Goal: Task Accomplishment & Management: Complete application form

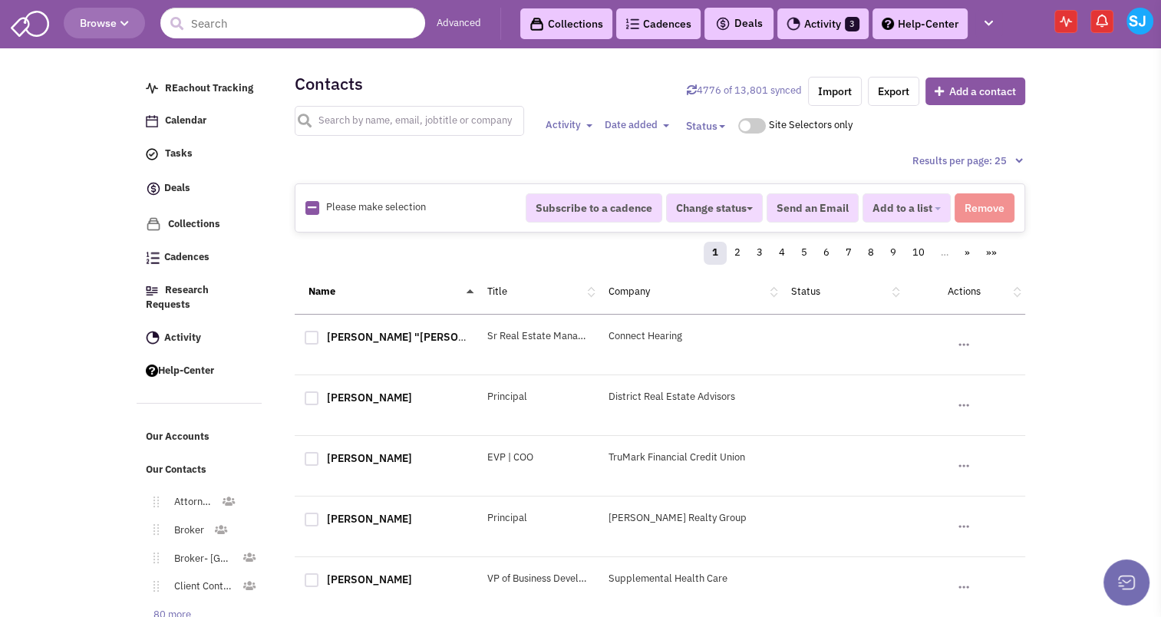
click at [362, 119] on input "text" at bounding box center [410, 121] width 230 height 30
type input "[PERSON_NAME]"
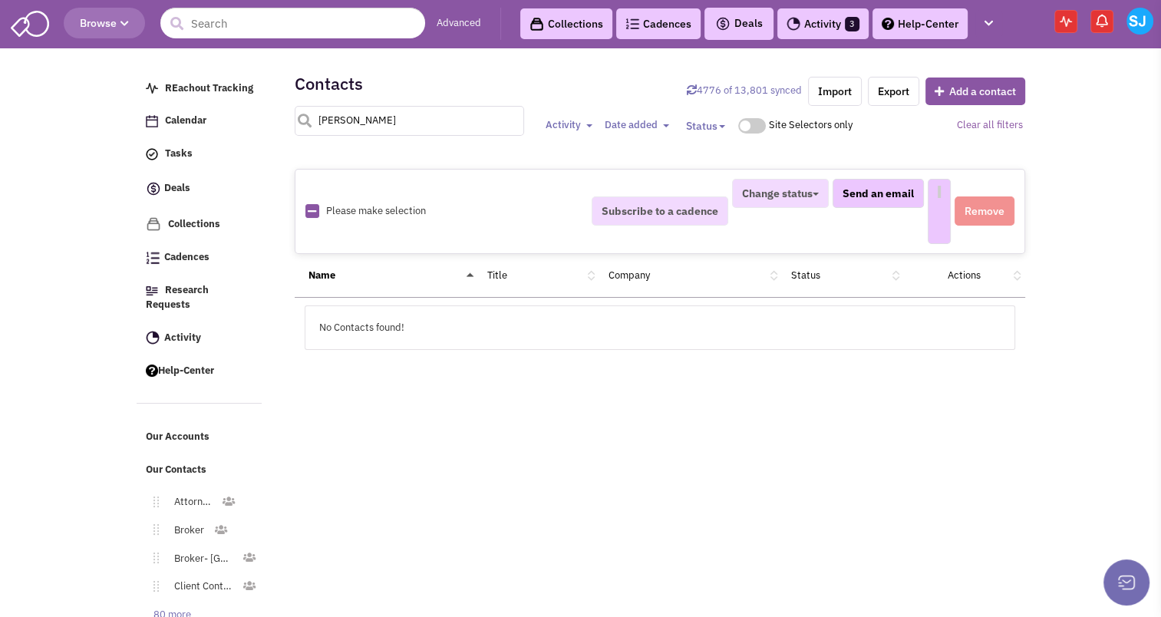
select select
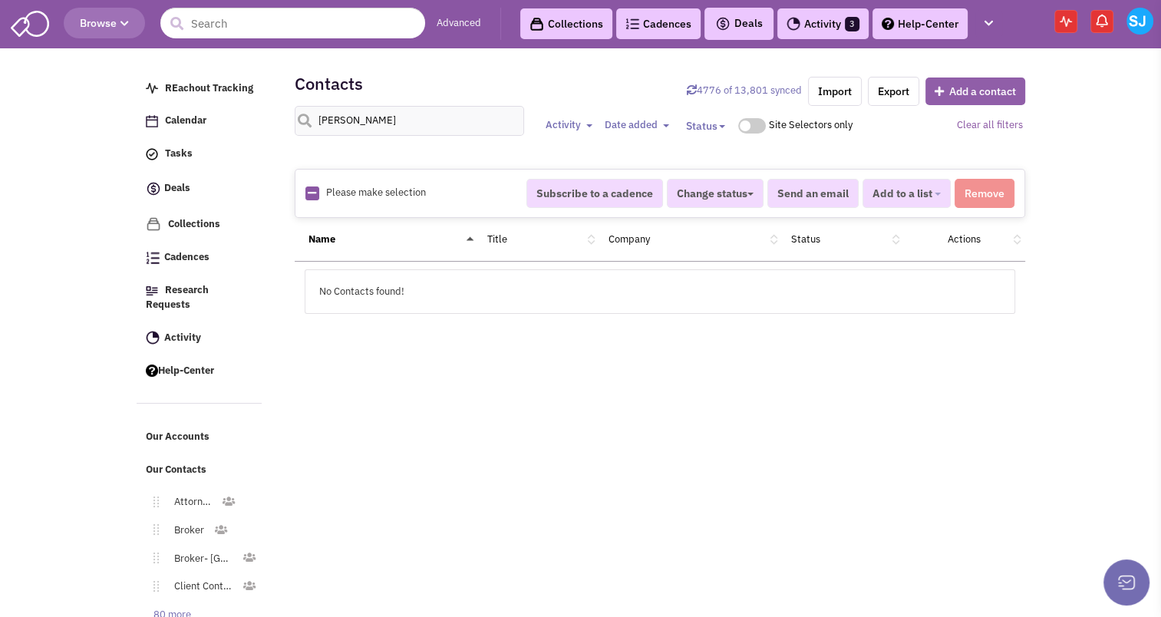
click at [963, 94] on button "Add a contact" at bounding box center [975, 91] width 100 height 28
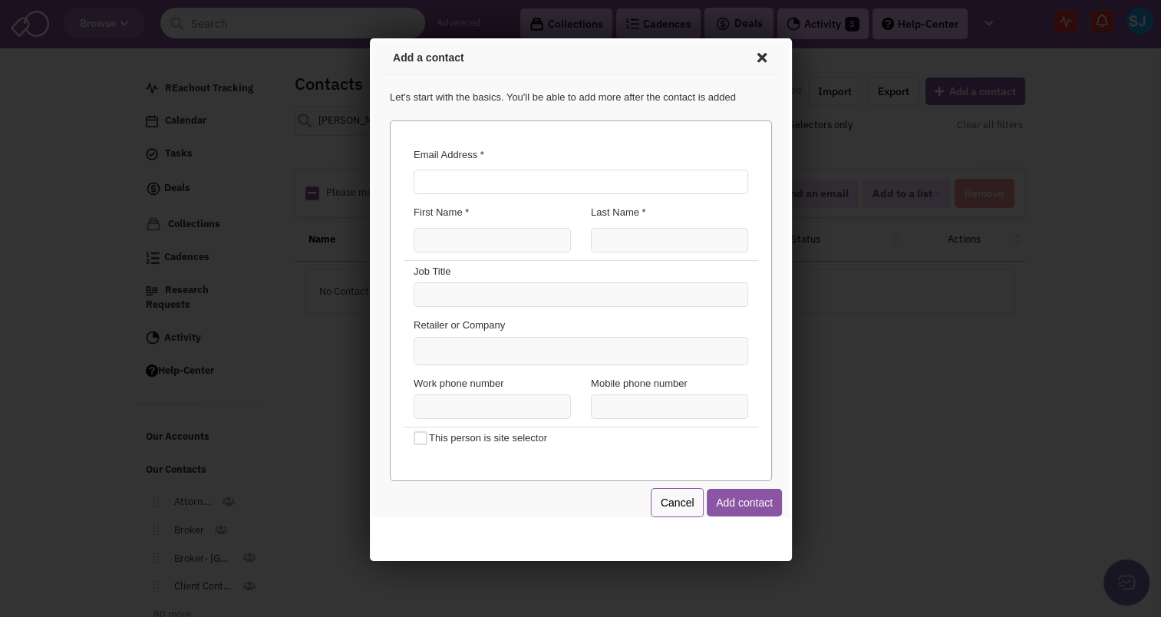
click at [539, 175] on input "Email Address *" at bounding box center [577, 179] width 334 height 25
type input "[EMAIL_ADDRESS][DOMAIN_NAME]"
type input "[PERSON_NAME]"
type input "Realtor"
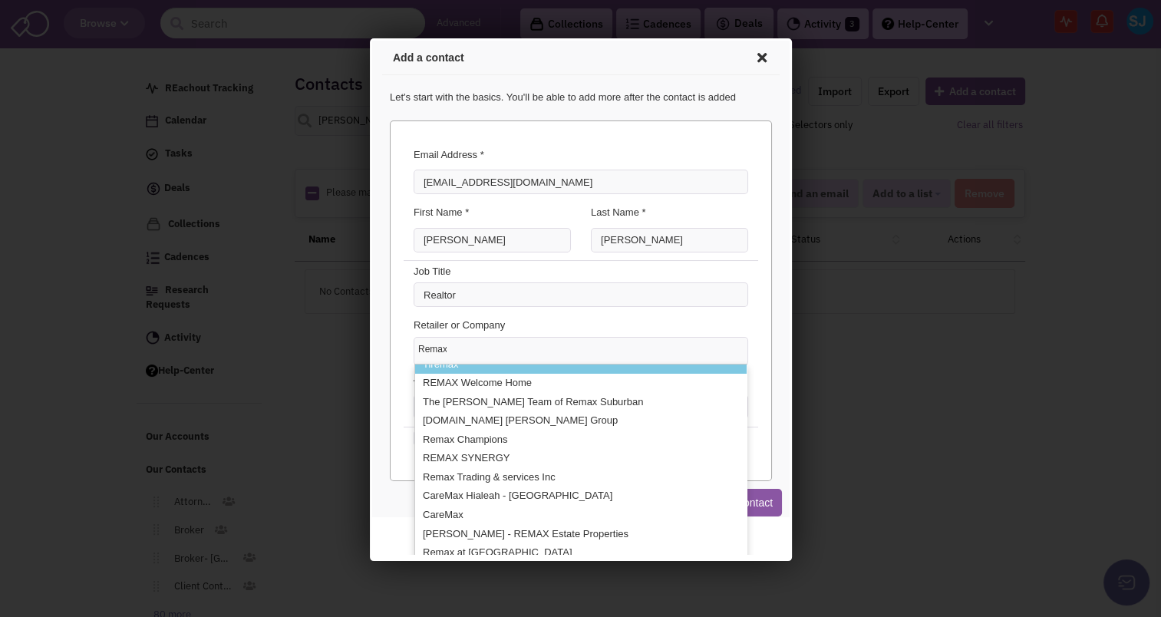
scroll to position [66, 0]
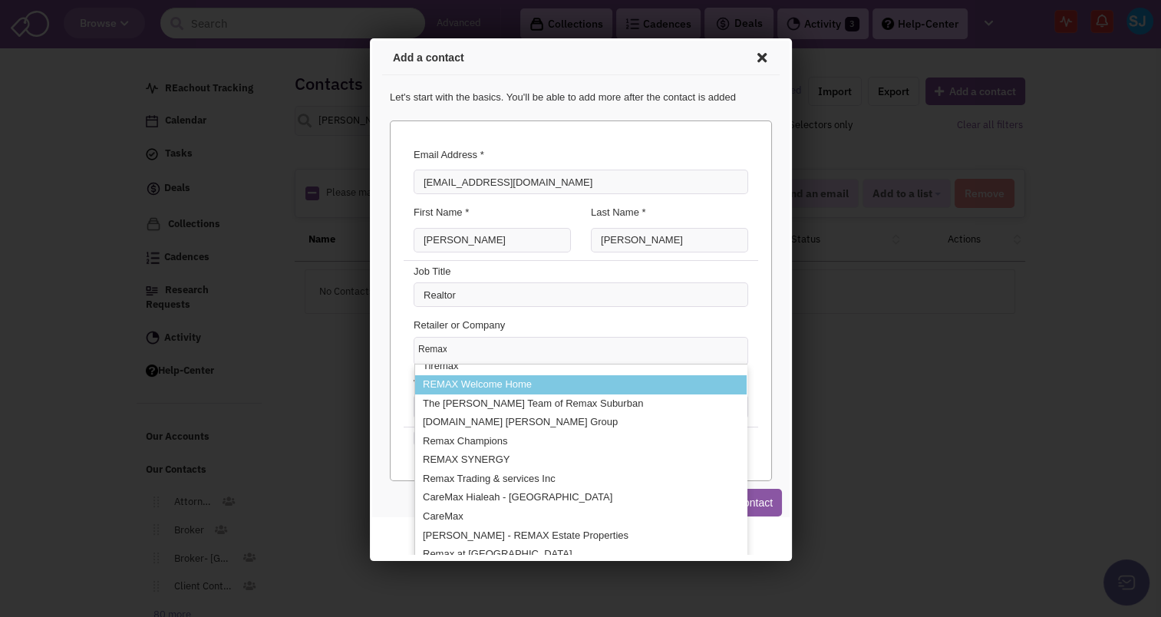
type input "Remax"
click at [516, 387] on li "REMAX Welcome Home" at bounding box center [577, 382] width 331 height 19
click at [369, 38] on select "Remax Caremax Medical Centers FurnitureMax TireMax Tiremax REMAX Welcome Home T…" at bounding box center [369, 38] width 0 height 0
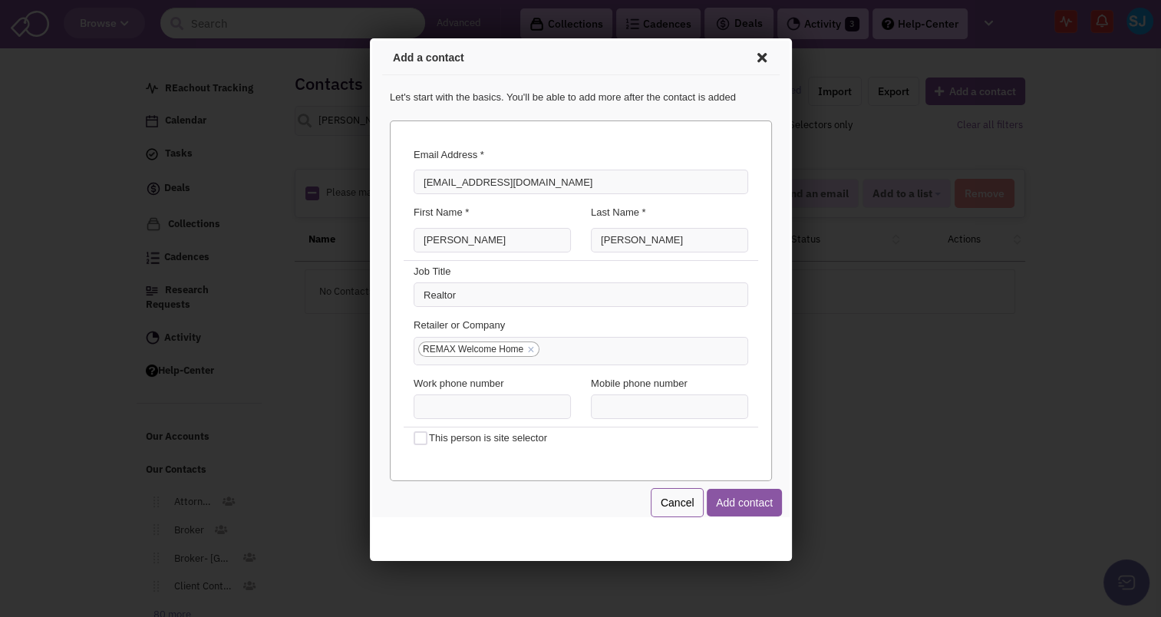
click at [530, 344] on link "×" at bounding box center [527, 348] width 7 height 14
click at [369, 38] on select "REMAX Welcome Home" at bounding box center [369, 38] width 0 height 0
click at [520, 344] on ul at bounding box center [577, 348] width 333 height 27
click at [369, 38] on select at bounding box center [369, 38] width 0 height 0
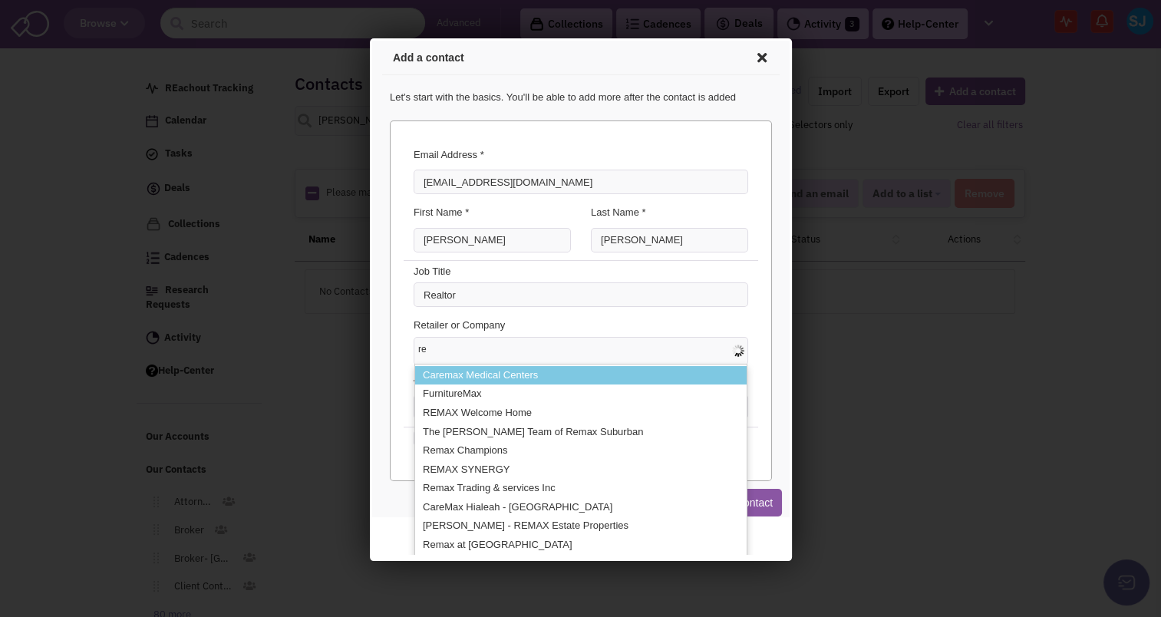
type input "r"
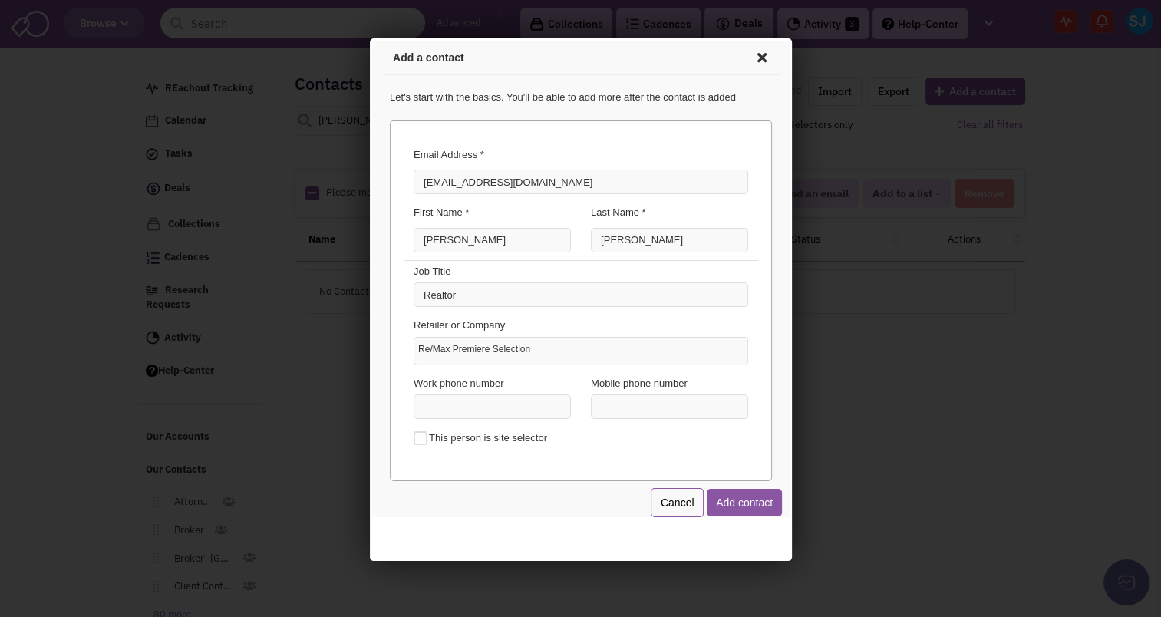
type input "Re/Max Premiere Selections"
type input "[PHONE_NUMBER]"
click at [738, 489] on button "Add contact" at bounding box center [740, 500] width 75 height 28
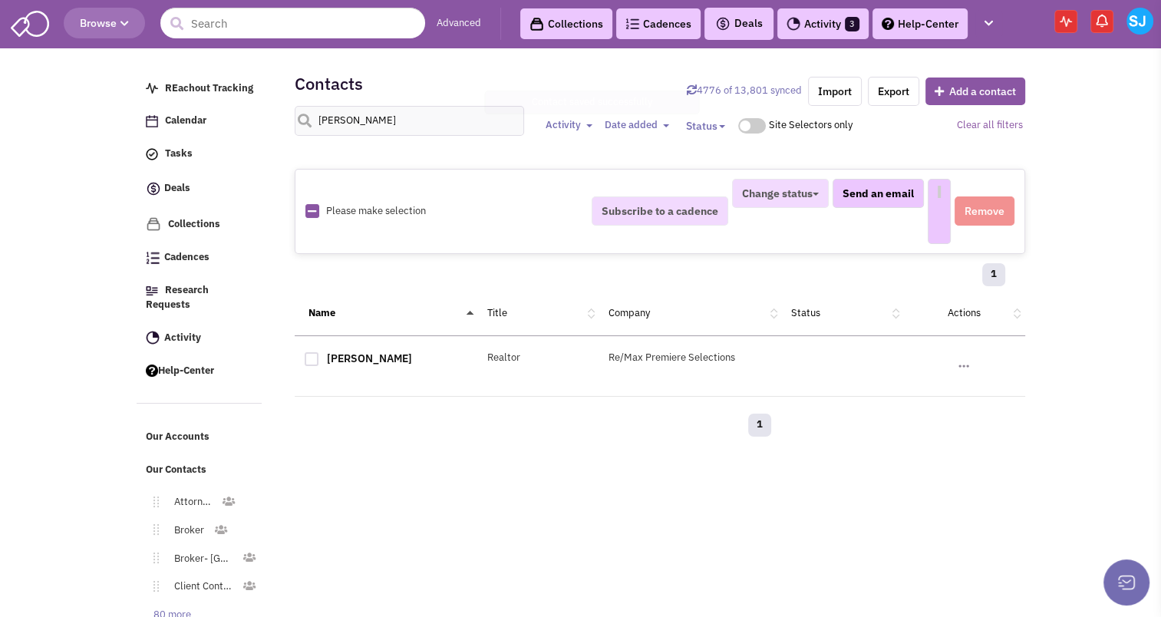
select select
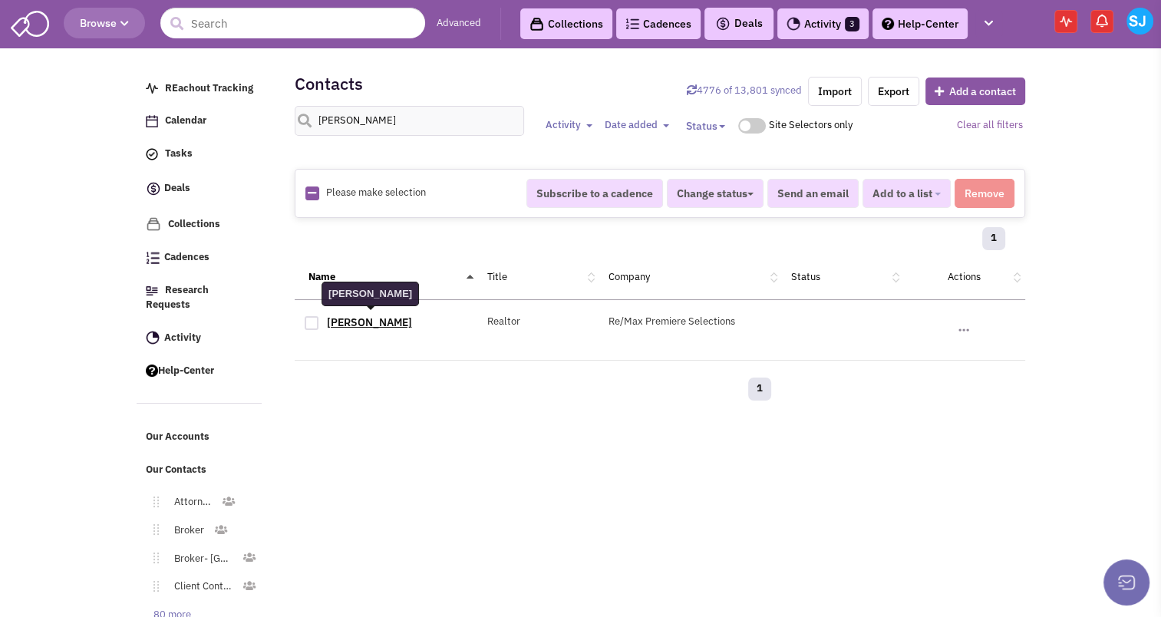
click at [344, 322] on link "[PERSON_NAME]" at bounding box center [369, 322] width 85 height 14
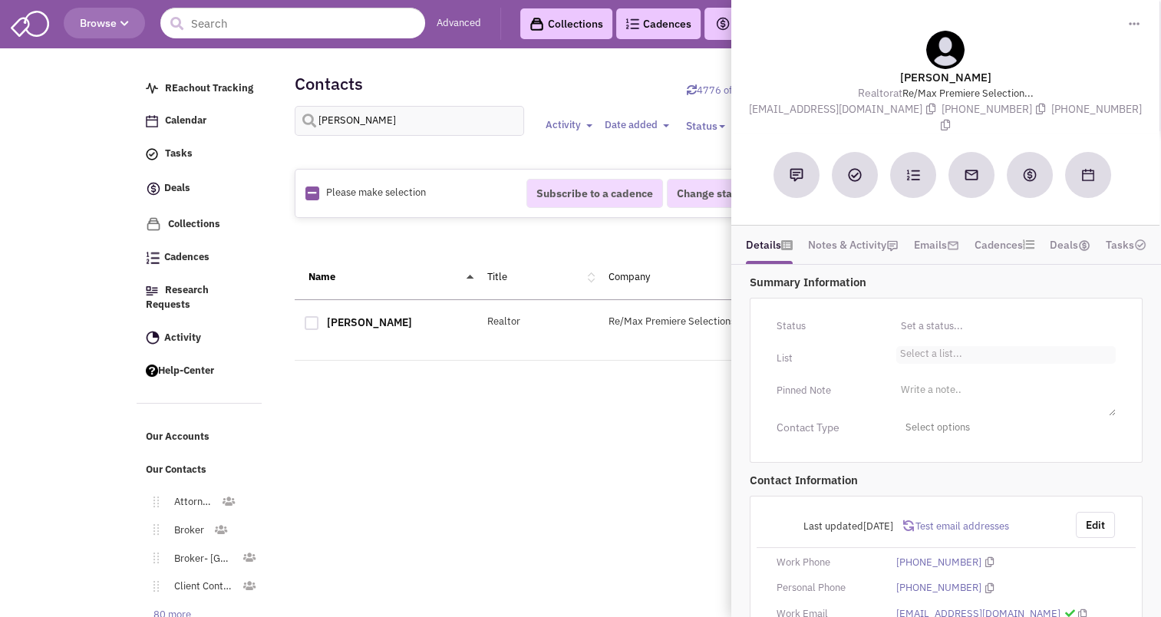
click at [907, 346] on li "Select a list..." at bounding box center [929, 352] width 66 height 12
click at [0, 0] on select "Select a list..." at bounding box center [0, 0] width 0 height 0
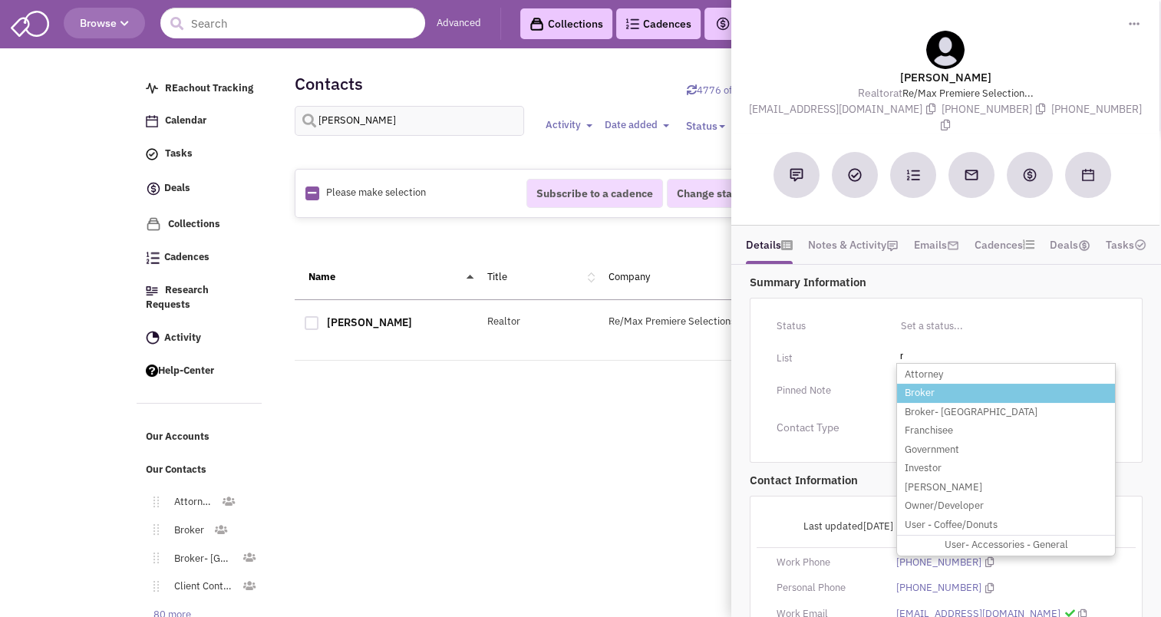
type input "r"
click at [911, 384] on li "Broker" at bounding box center [1006, 393] width 218 height 19
click at [0, 0] on select "Select a list..." at bounding box center [0, 0] width 0 height 0
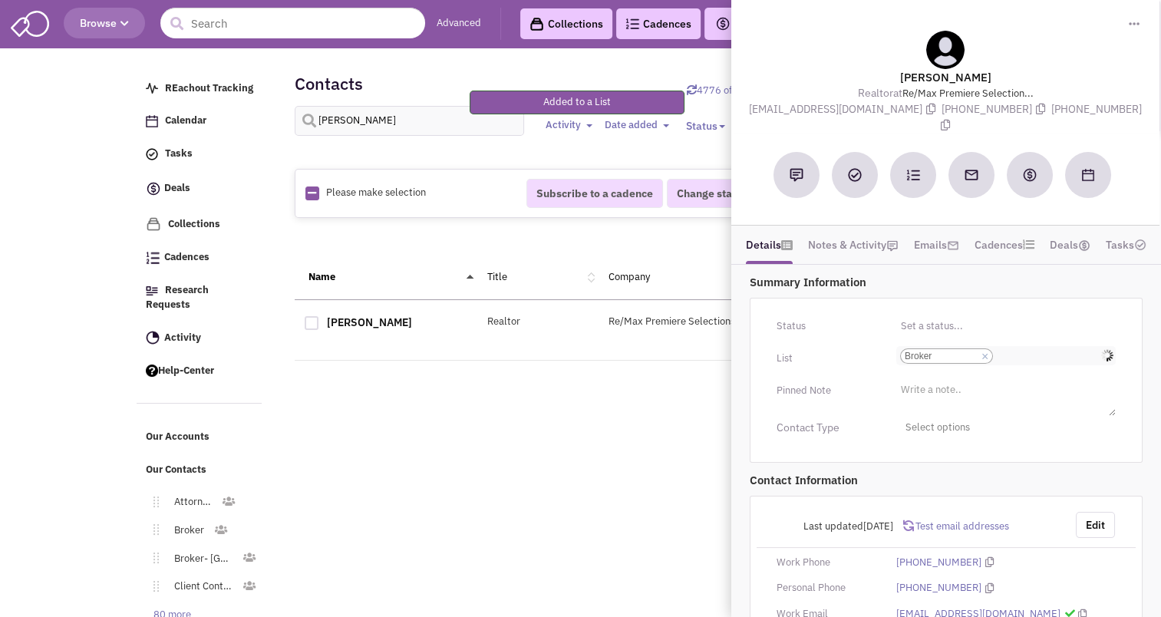
click at [1027, 348] on input "Select a list... Broker Select a list... × Broker" at bounding box center [1013, 355] width 34 height 15
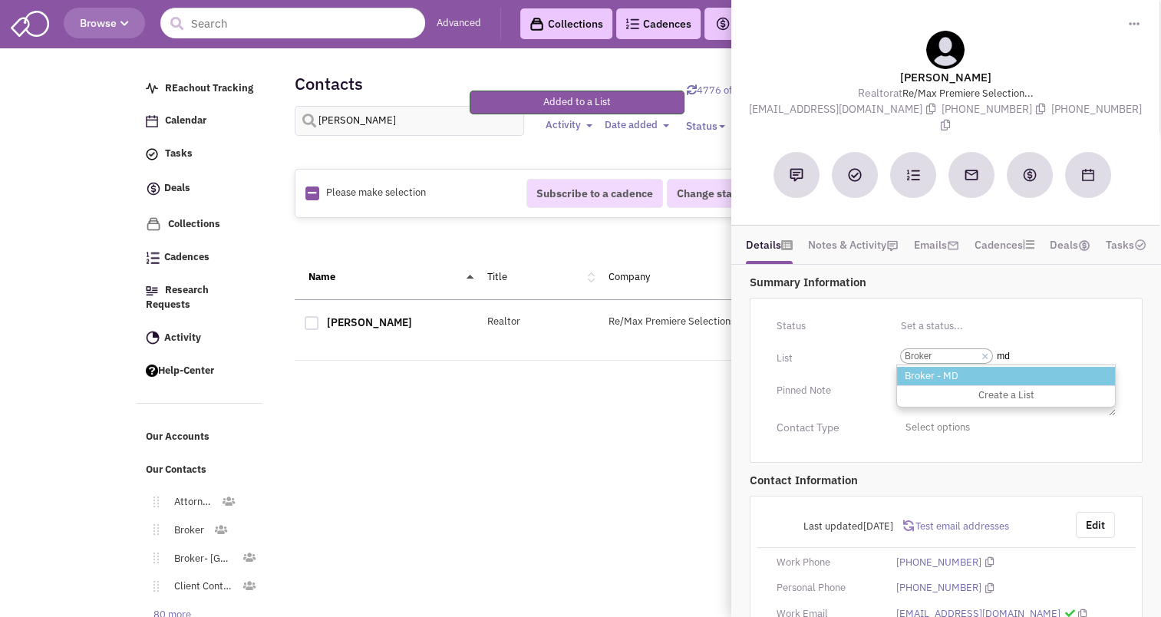
type input "md"
click at [945, 367] on li "Broker - MD" at bounding box center [1006, 376] width 218 height 19
click at [0, 0] on select "Select a list... Broker" at bounding box center [0, 0] width 0 height 0
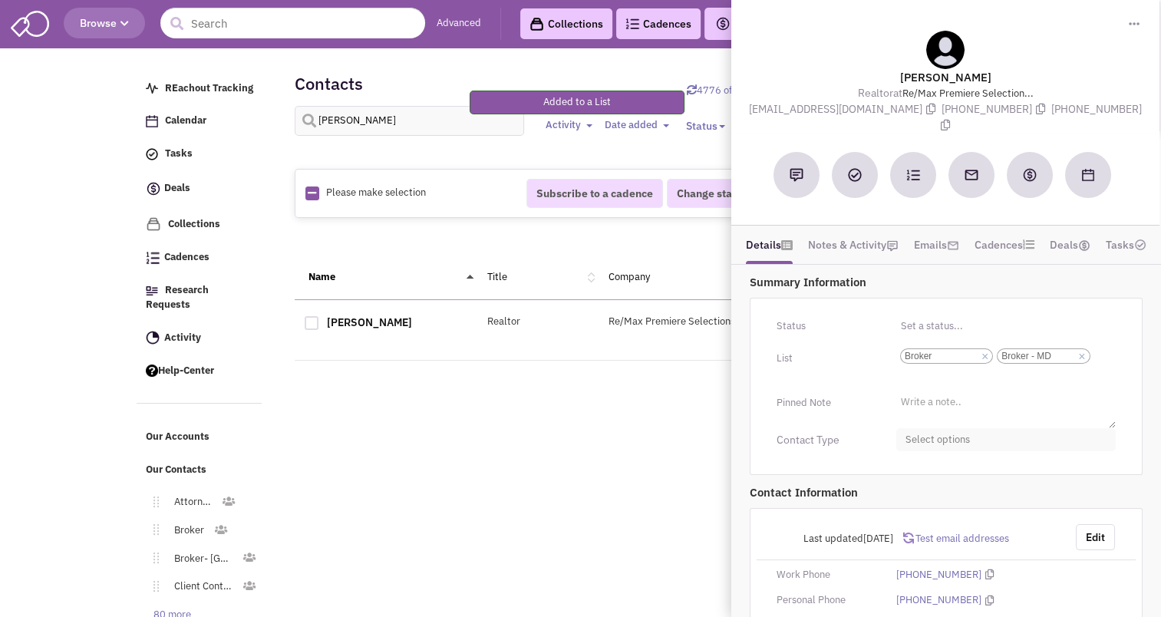
click at [939, 428] on span "Select options" at bounding box center [1005, 440] width 219 height 24
click at [909, 493] on div at bounding box center [911, 500] width 14 height 14
checkbox input "true"
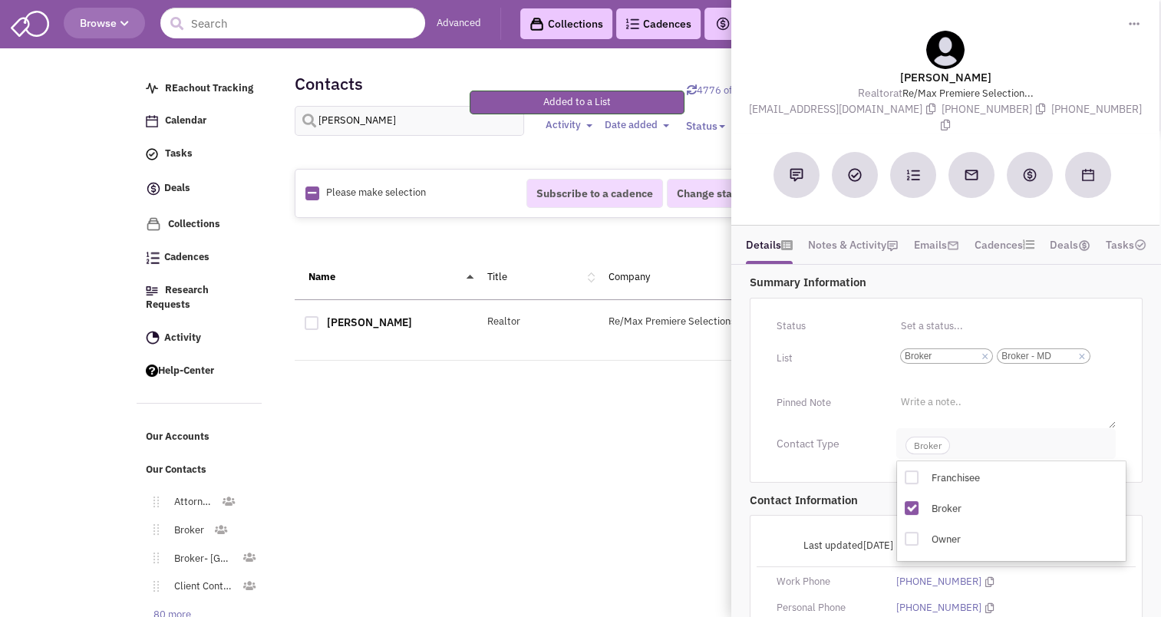
click at [920, 436] on span "Broker" at bounding box center [927, 445] width 44 height 18
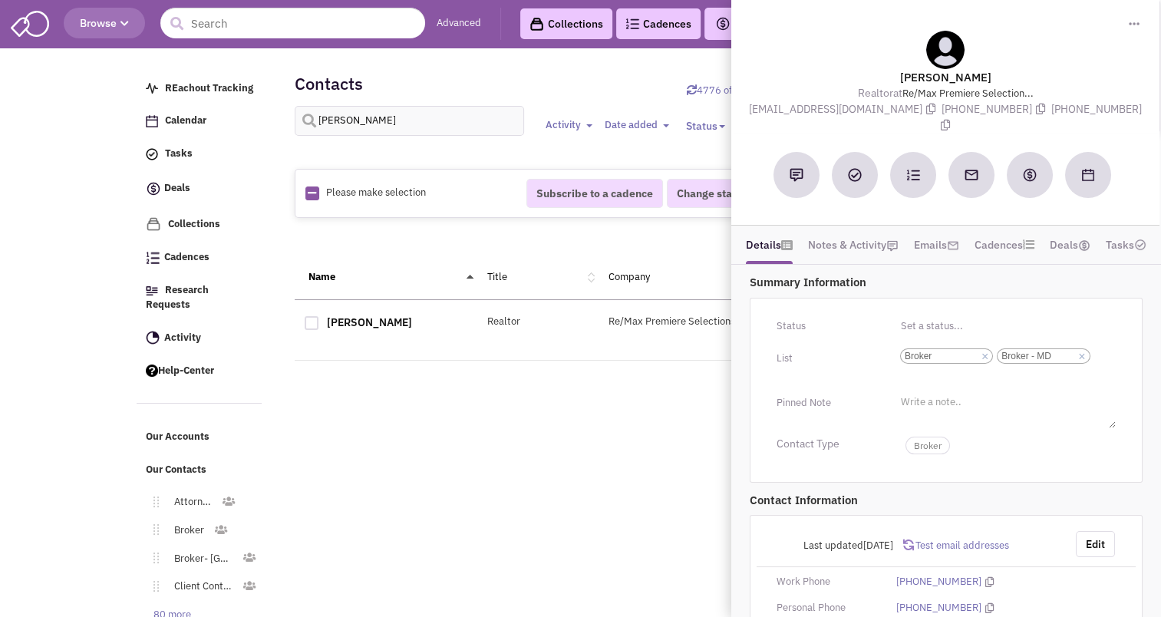
scroll to position [153, 0]
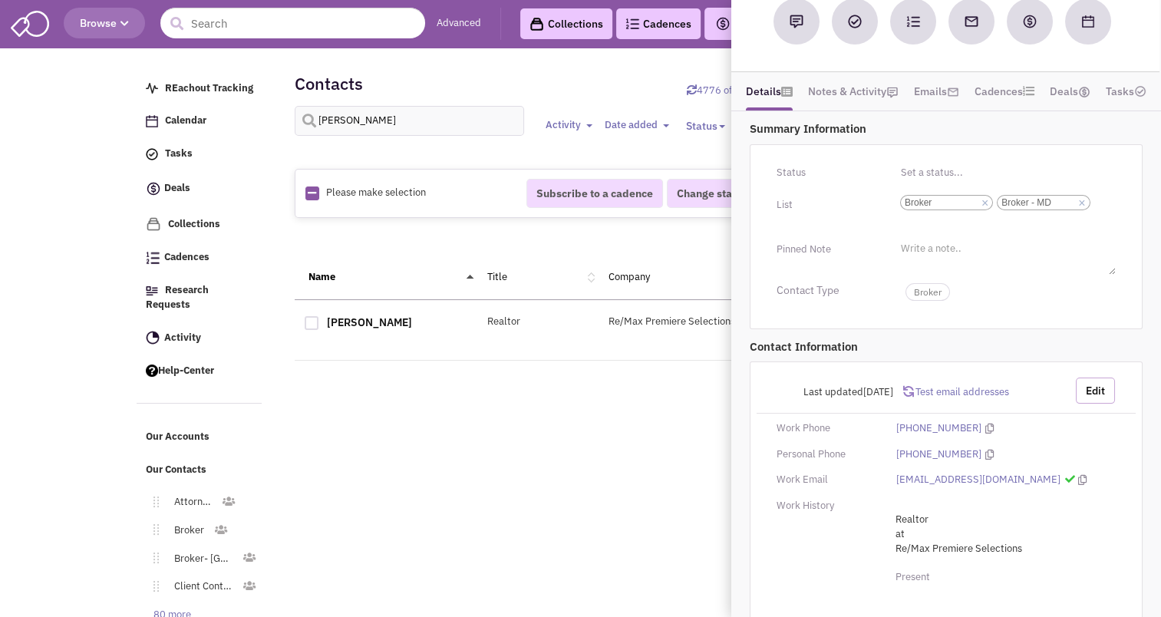
click at [1101, 377] on button "Edit" at bounding box center [1094, 390] width 39 height 26
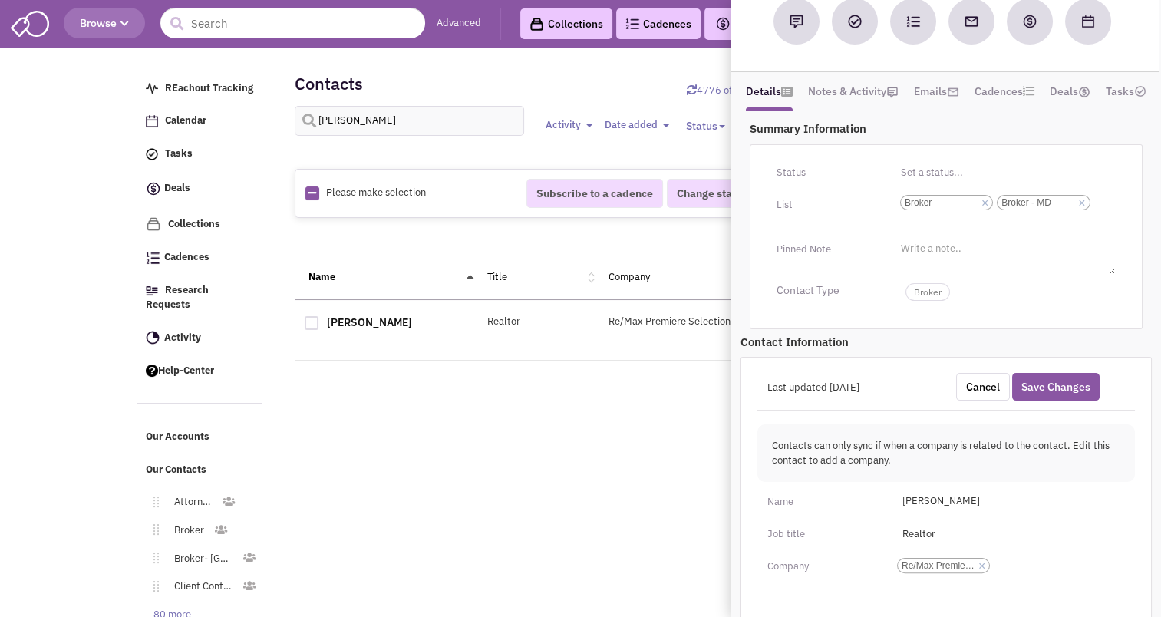
scroll to position [454, 0]
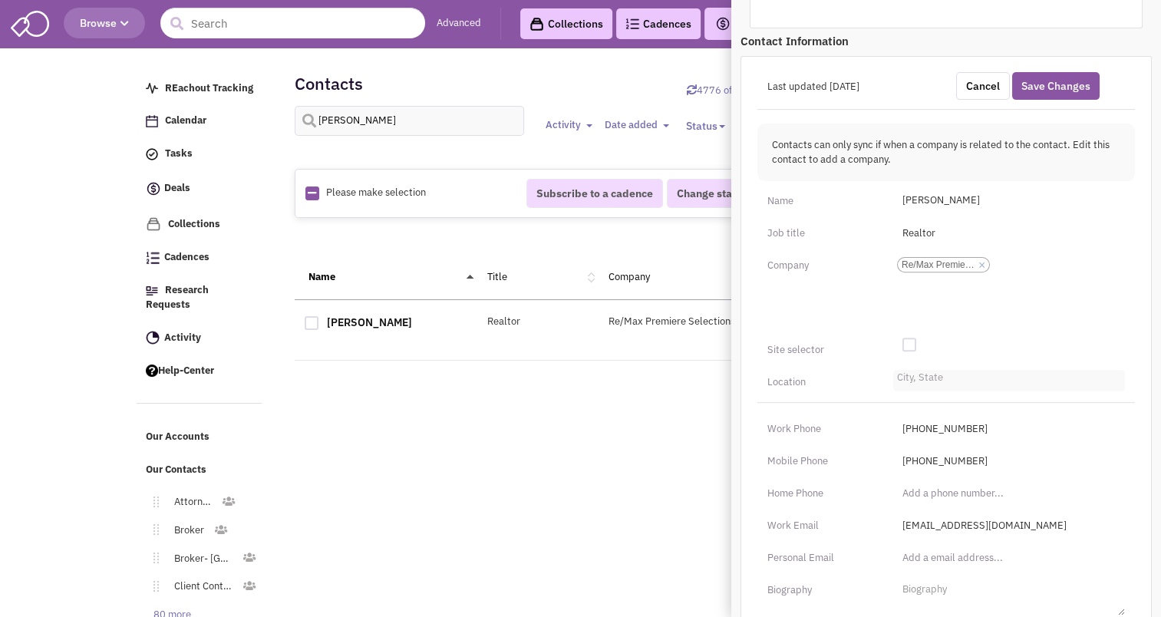
click at [906, 370] on li "City, State" at bounding box center [918, 376] width 50 height 12
click at [0, 0] on select "City, State" at bounding box center [0, 0] width 0 height 0
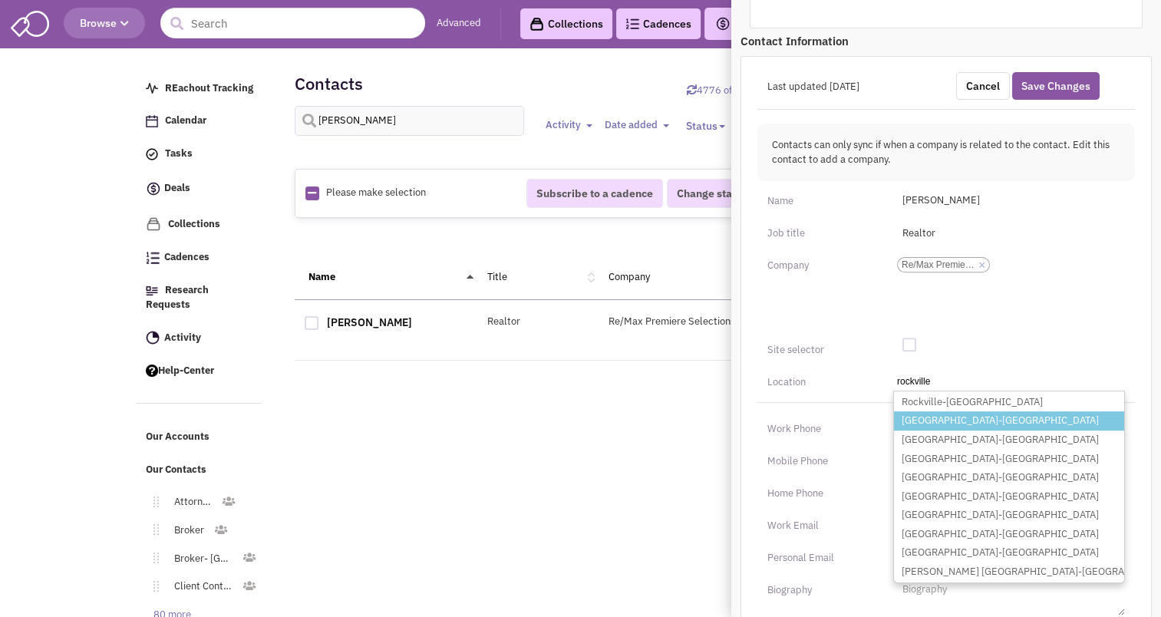
type input "rockville"
click at [927, 411] on li "[GEOGRAPHIC_DATA]-[GEOGRAPHIC_DATA]" at bounding box center [1009, 420] width 230 height 19
click at [0, 0] on select "City, [GEOGRAPHIC_DATA] [GEOGRAPHIC_DATA]-[GEOGRAPHIC_DATA] [GEOGRAPHIC_DATA]-[…" at bounding box center [0, 0] width 0 height 0
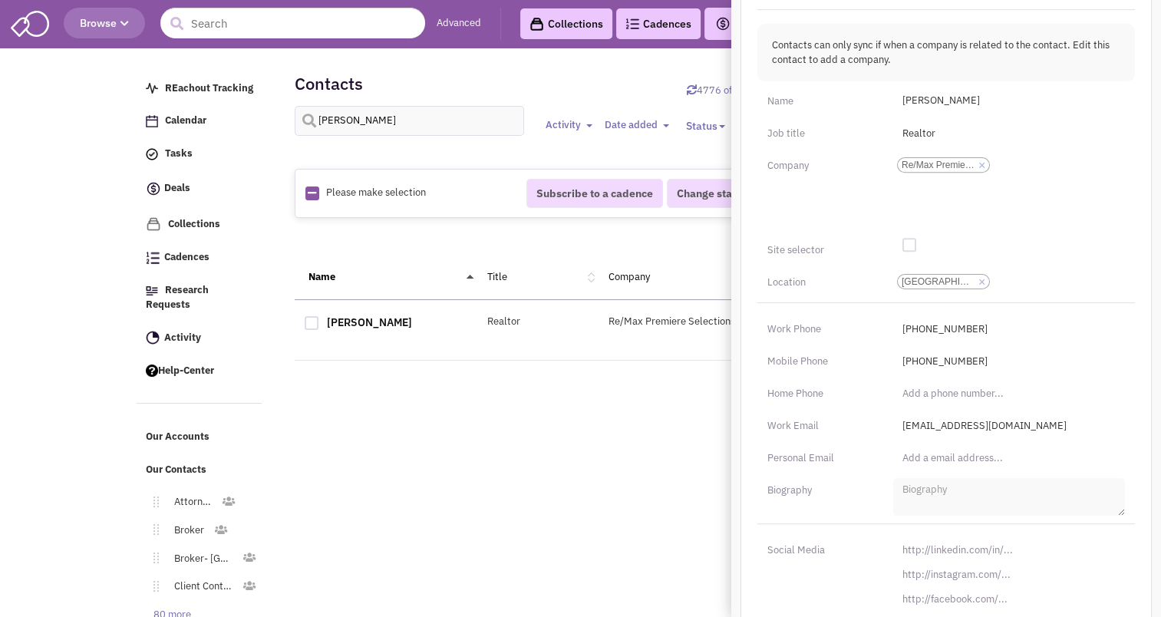
scroll to position [555, 0]
click at [946, 537] on input "[URL][DOMAIN_NAME]" at bounding box center [1009, 549] width 232 height 25
paste input "s://[DOMAIN_NAME][URL][PERSON_NAME]"
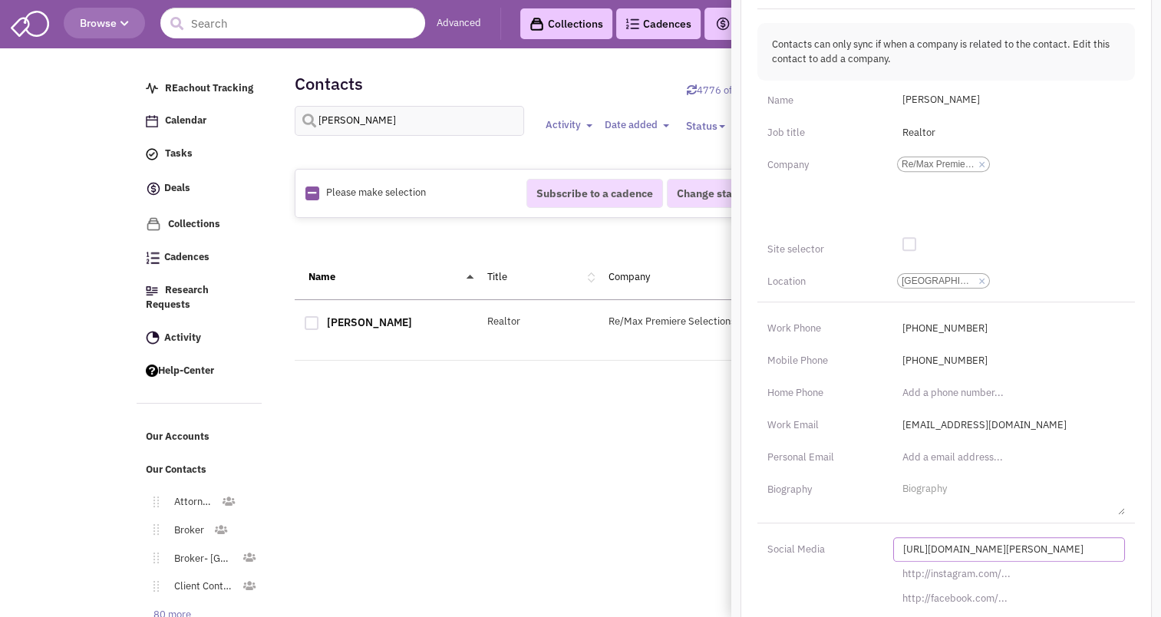
scroll to position [457, 0]
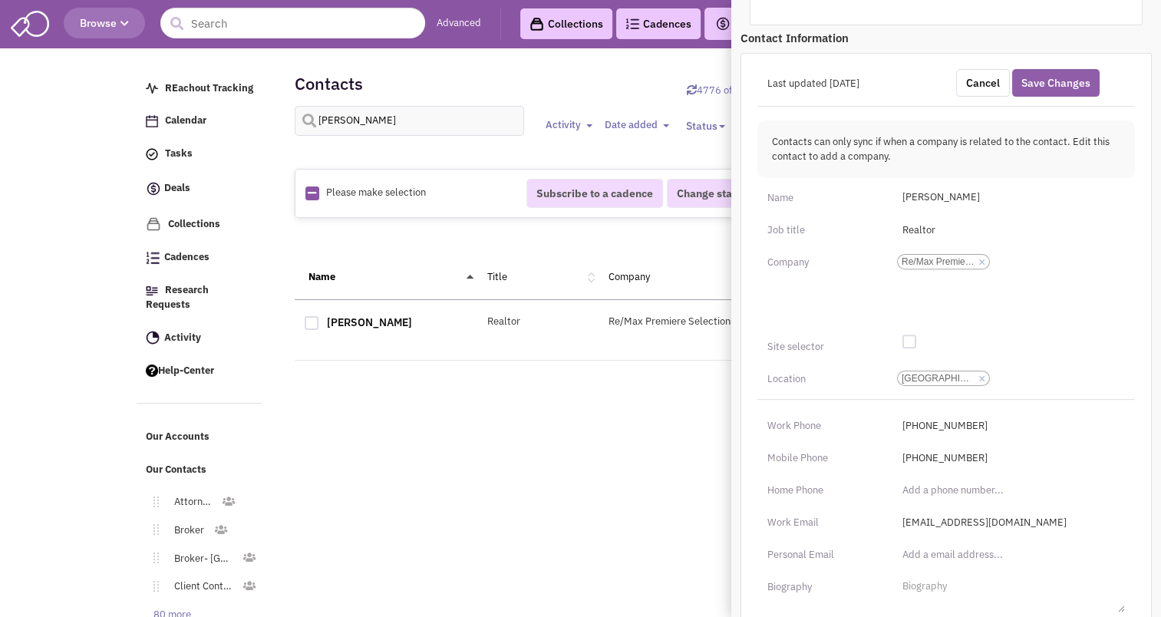
type input "[URL][DOMAIN_NAME][PERSON_NAME]"
click at [1047, 71] on button "Save Changes" at bounding box center [1055, 83] width 87 height 28
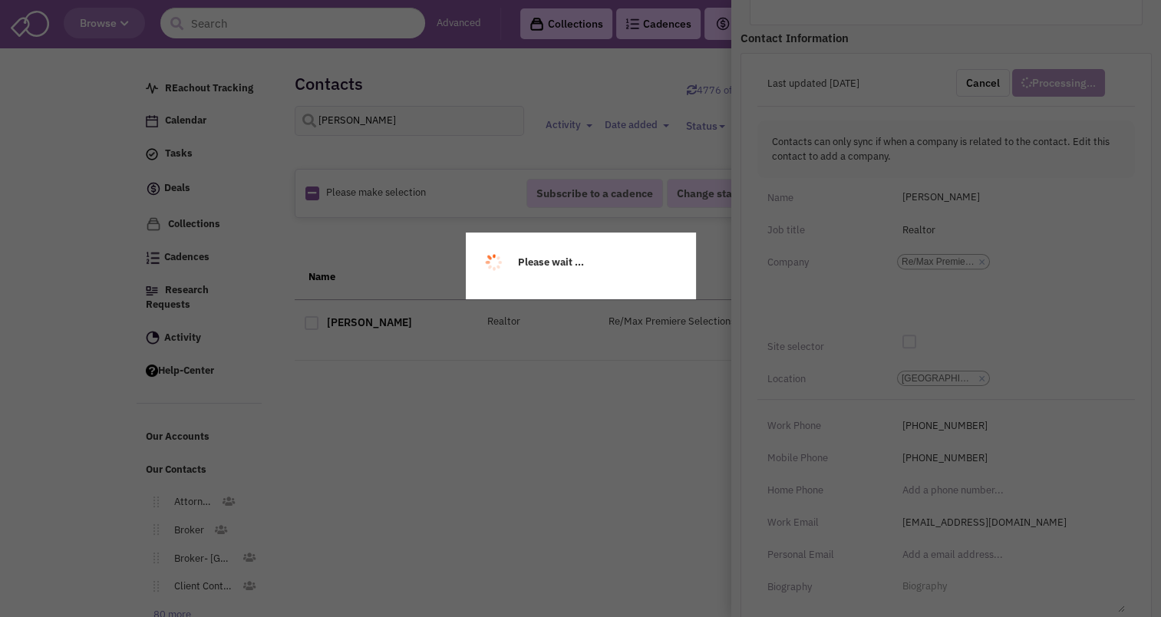
scroll to position [206, 0]
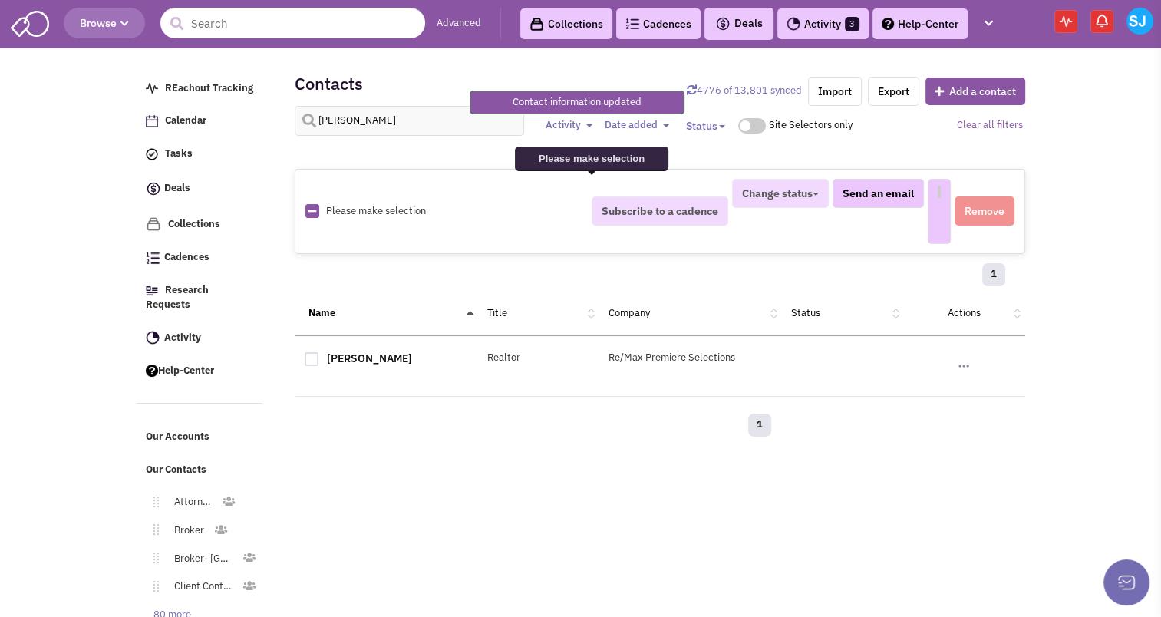
select select
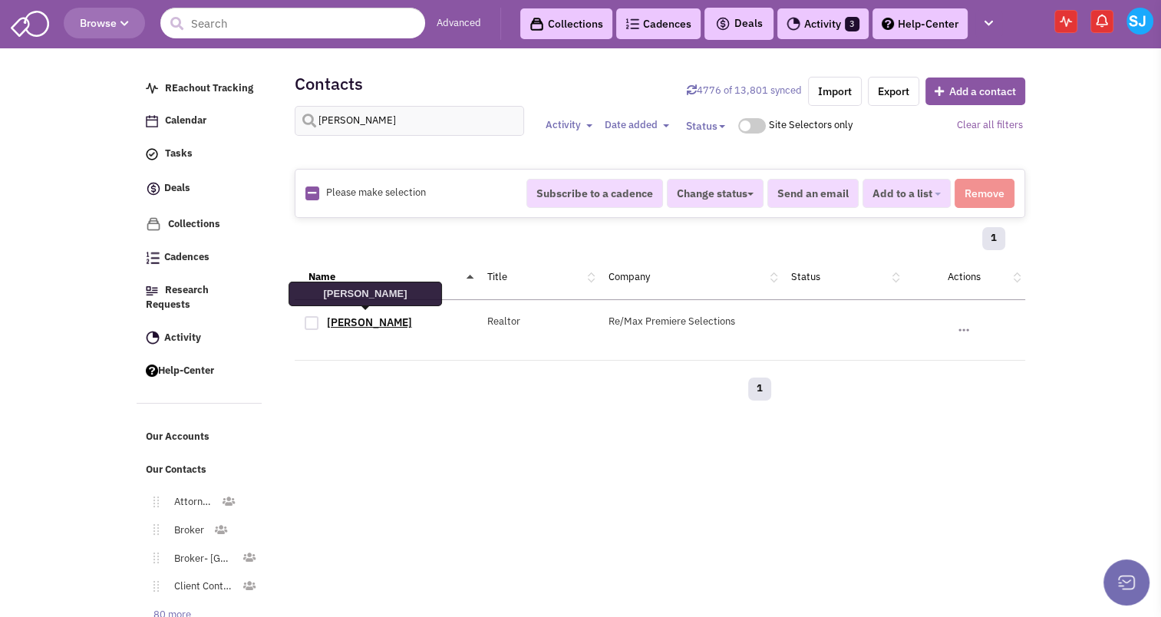
click at [376, 315] on link "[PERSON_NAME]" at bounding box center [369, 322] width 85 height 14
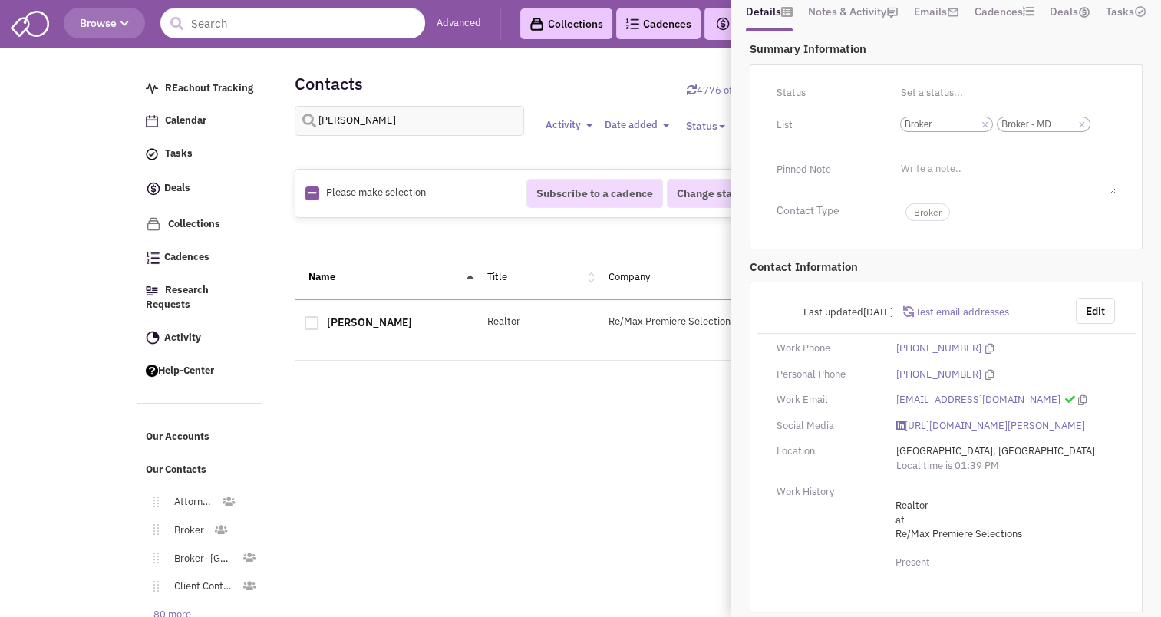
scroll to position [0, 0]
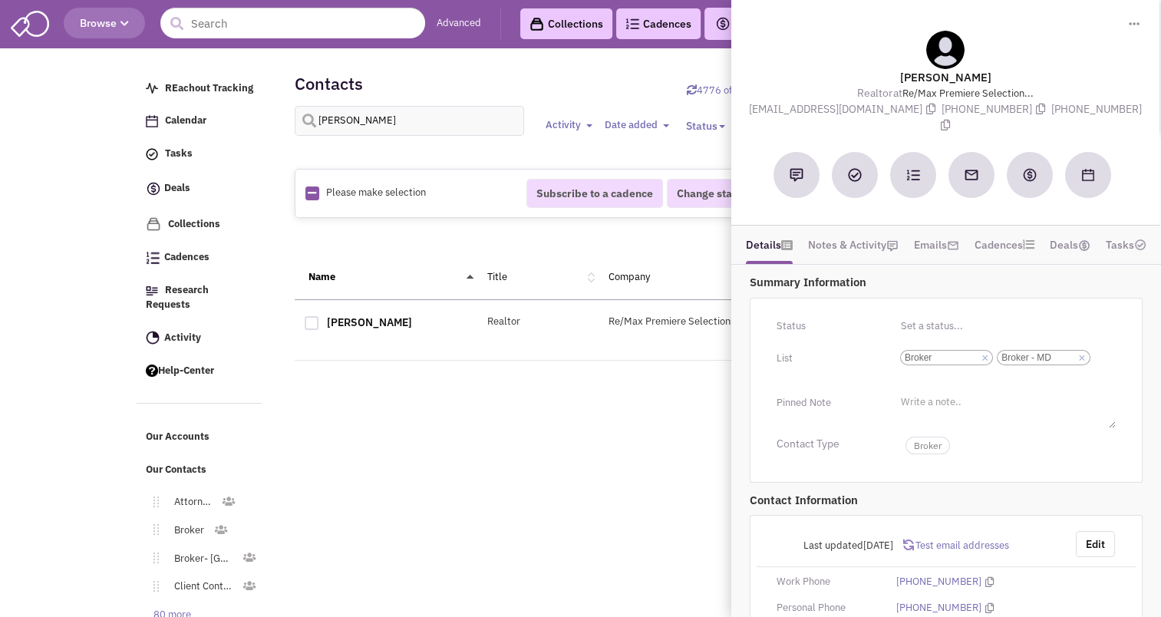
click at [393, 458] on div "Retailsphere Support Message Send REachout Tracking Calendar Tasks Completed Ta…" at bounding box center [580, 370] width 894 height 637
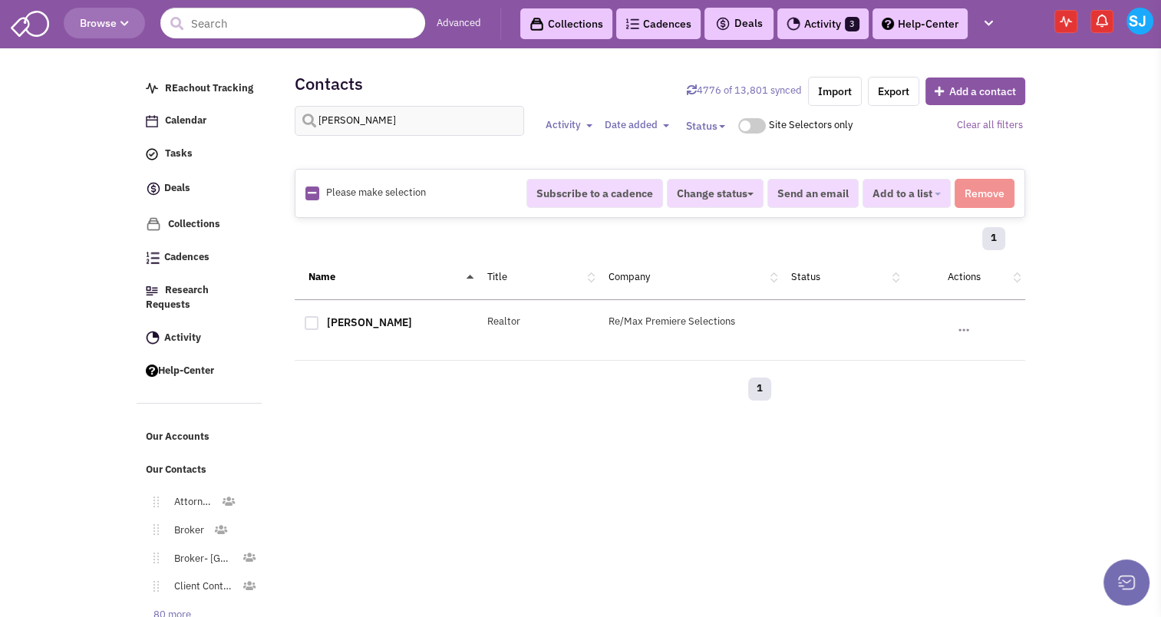
click at [389, 83] on div "Contacts 4776 of 13,801 synced Import Export Add a contact [GEOGRAPHIC_DATA] Ac…" at bounding box center [660, 107] width 730 height 92
click at [359, 117] on input "[PERSON_NAME]" at bounding box center [410, 121] width 230 height 30
type input "[PERSON_NAME]"
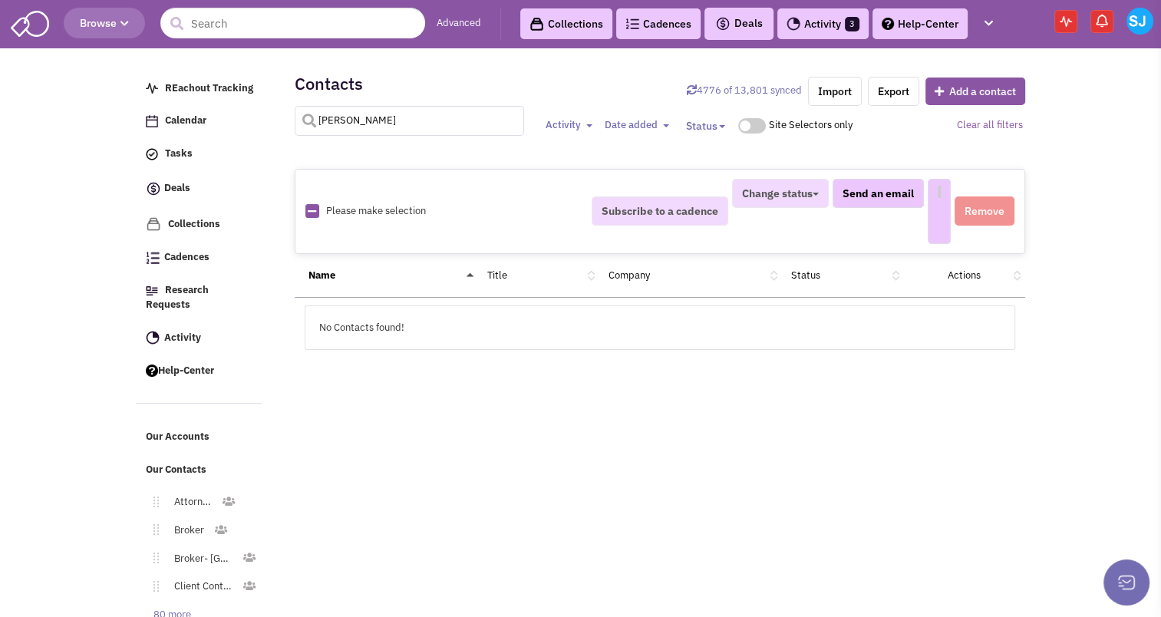
select select
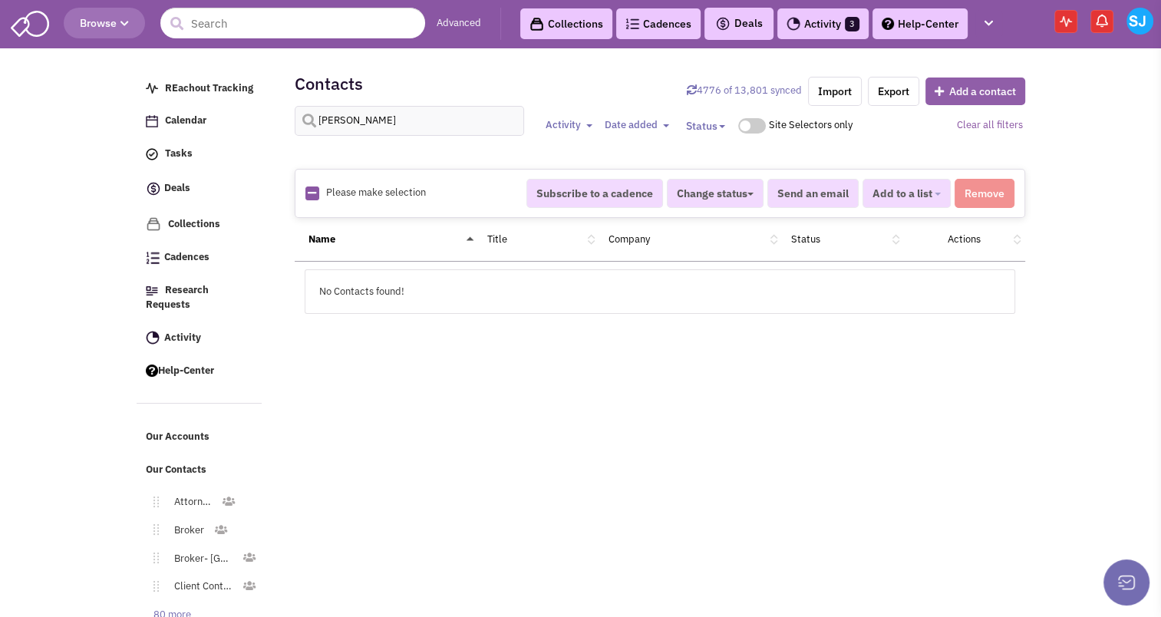
click at [934, 87] on icon "button" at bounding box center [941, 91] width 15 height 11
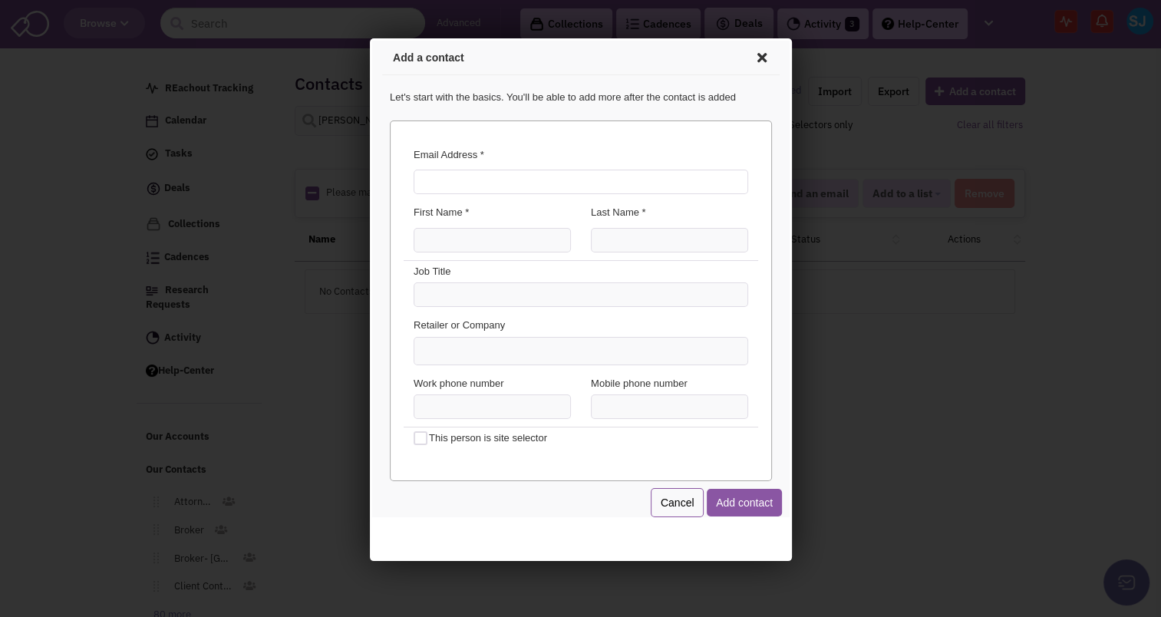
click at [591, 191] on input "Email Address *" at bounding box center [577, 179] width 334 height 25
type input "[PERSON_NAME][EMAIL_ADDRESS][PERSON_NAME][DOMAIN_NAME]"
click at [482, 233] on input "First Name *" at bounding box center [488, 238] width 157 height 25
type input "[PERSON_NAME]"
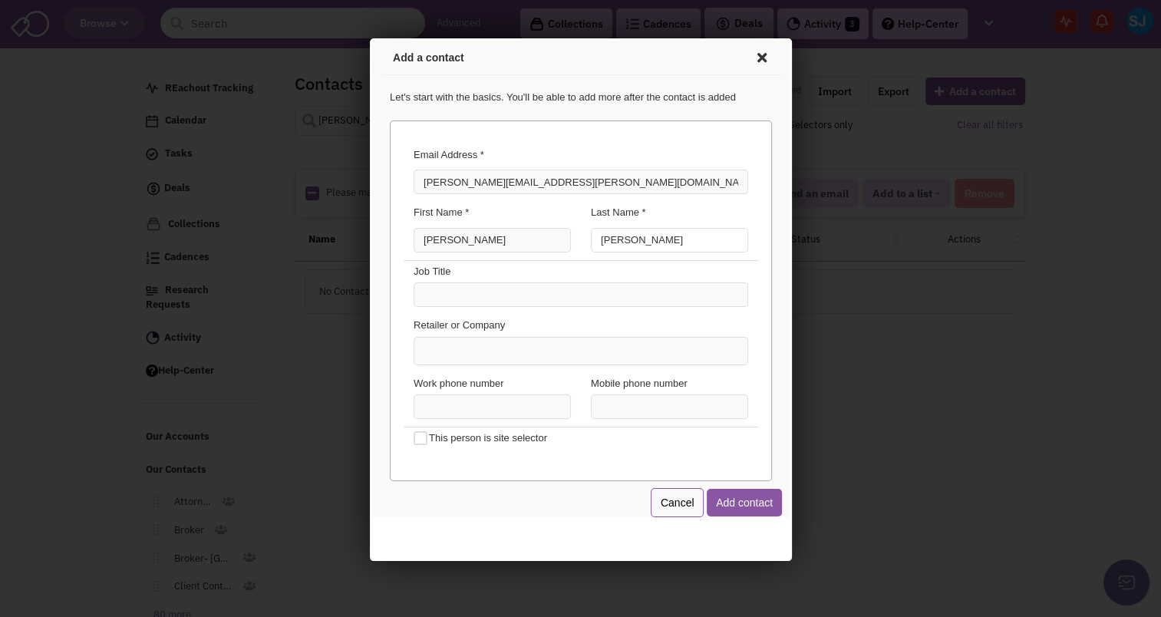
type input "[PERSON_NAME]"
type input "Broker"
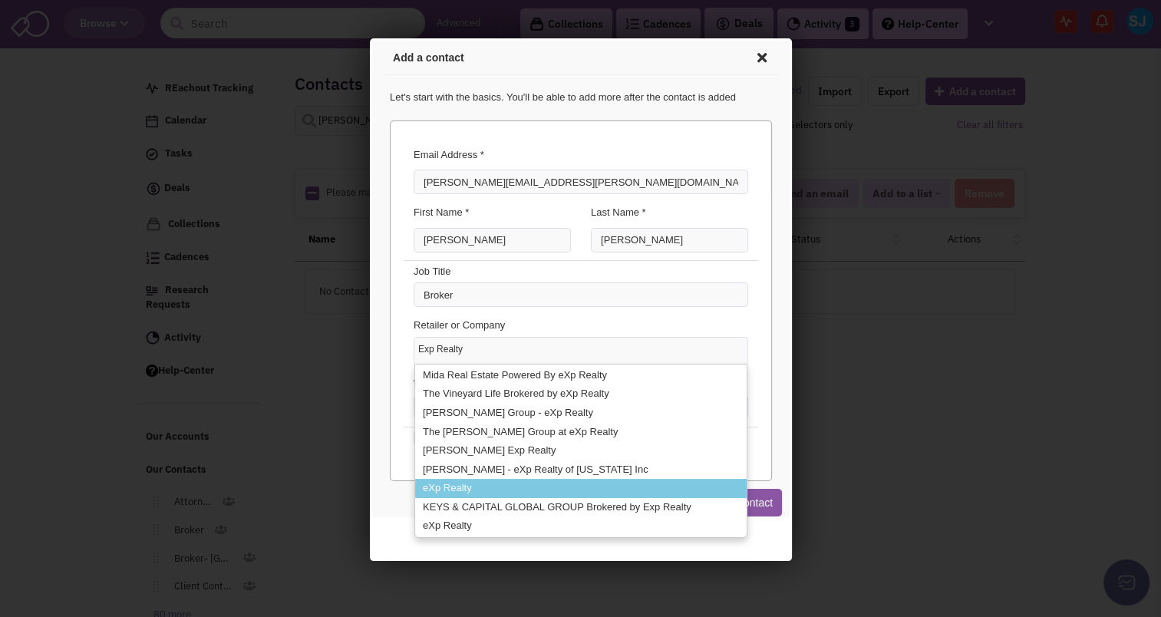
type input "Exp Realty"
click at [455, 482] on li "eXp Realty" at bounding box center [577, 485] width 331 height 19
click at [369, 38] on select "Exp Realty Mida Real Estate Powered By eXp Realty The Vineyard Life Brokered by…" at bounding box center [369, 38] width 0 height 0
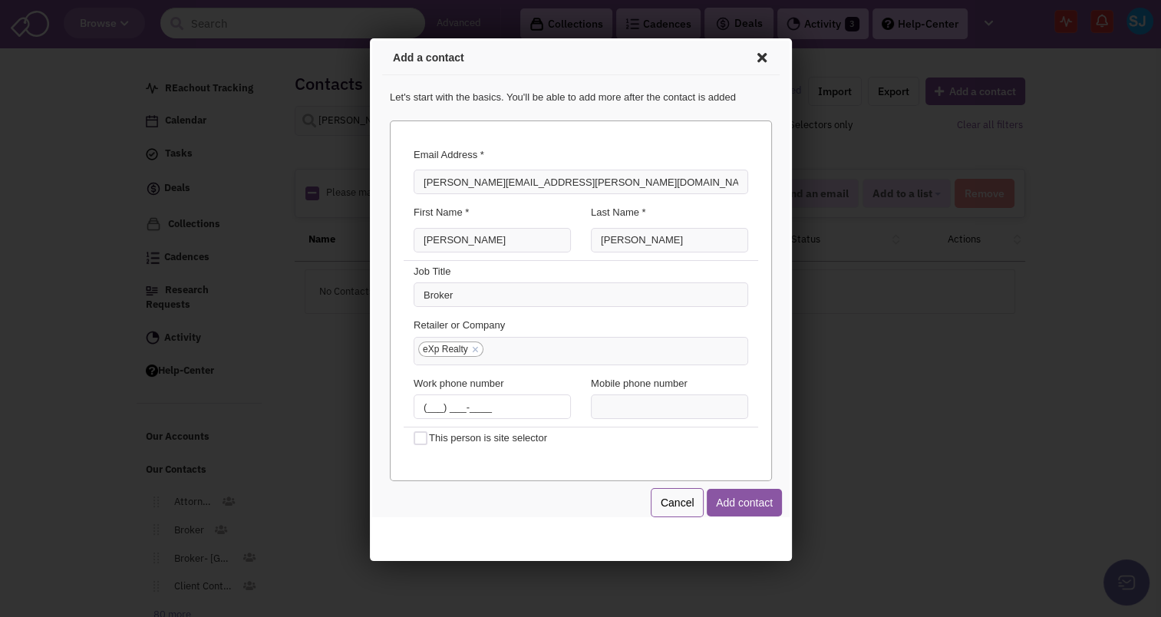
click at [425, 402] on input "(___) ___-____" at bounding box center [488, 404] width 157 height 25
type input "[PHONE_NUMBER]"
click at [736, 501] on button "Add contact" at bounding box center [740, 500] width 75 height 28
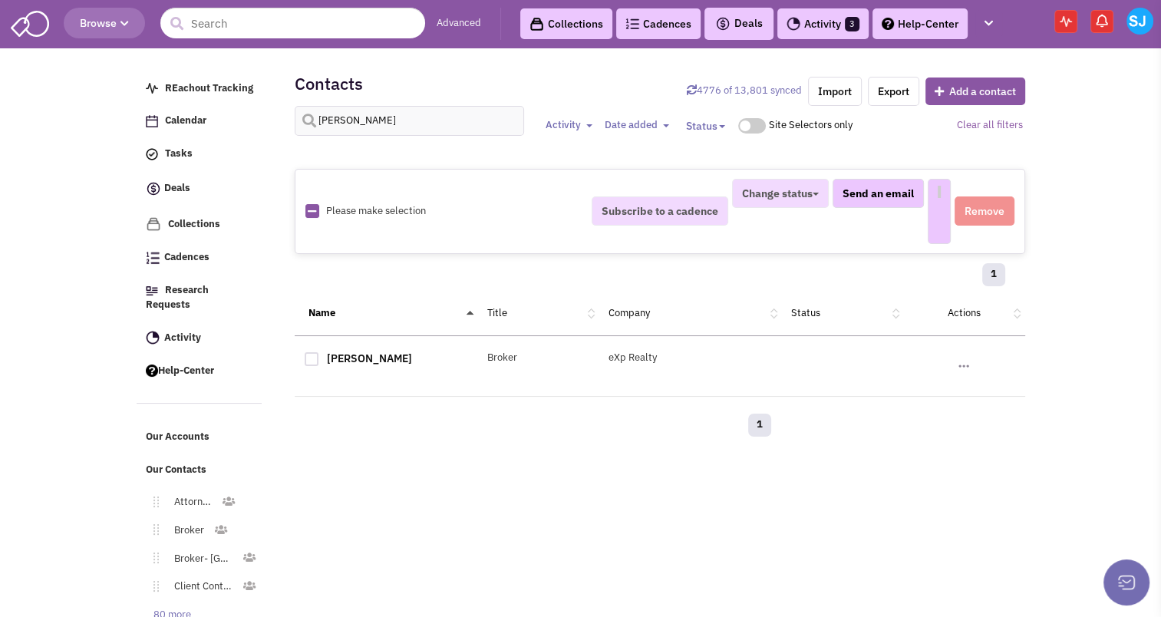
select select
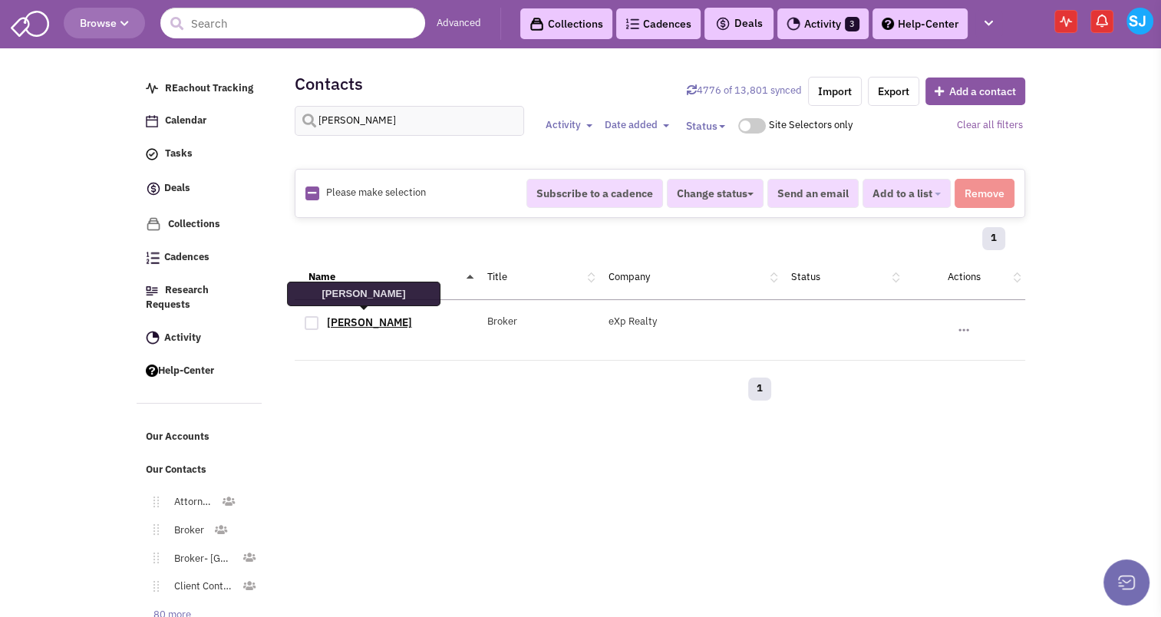
click at [364, 325] on link "[PERSON_NAME]" at bounding box center [369, 322] width 85 height 14
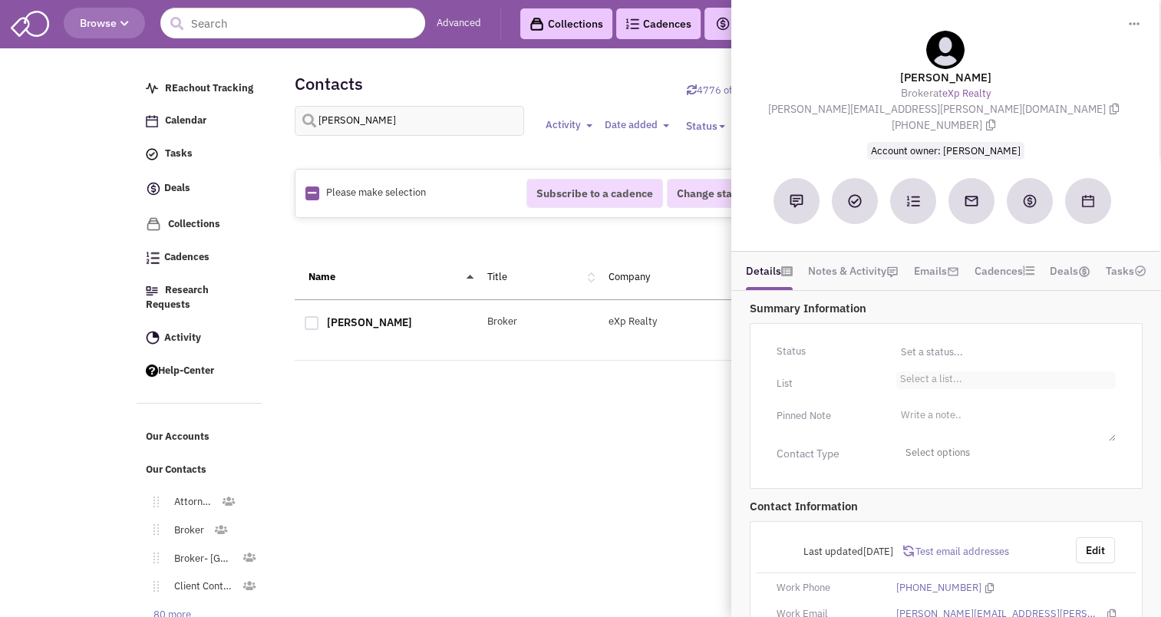
click at [933, 375] on input "Select a list... Select a list..." at bounding box center [917, 382] width 34 height 15
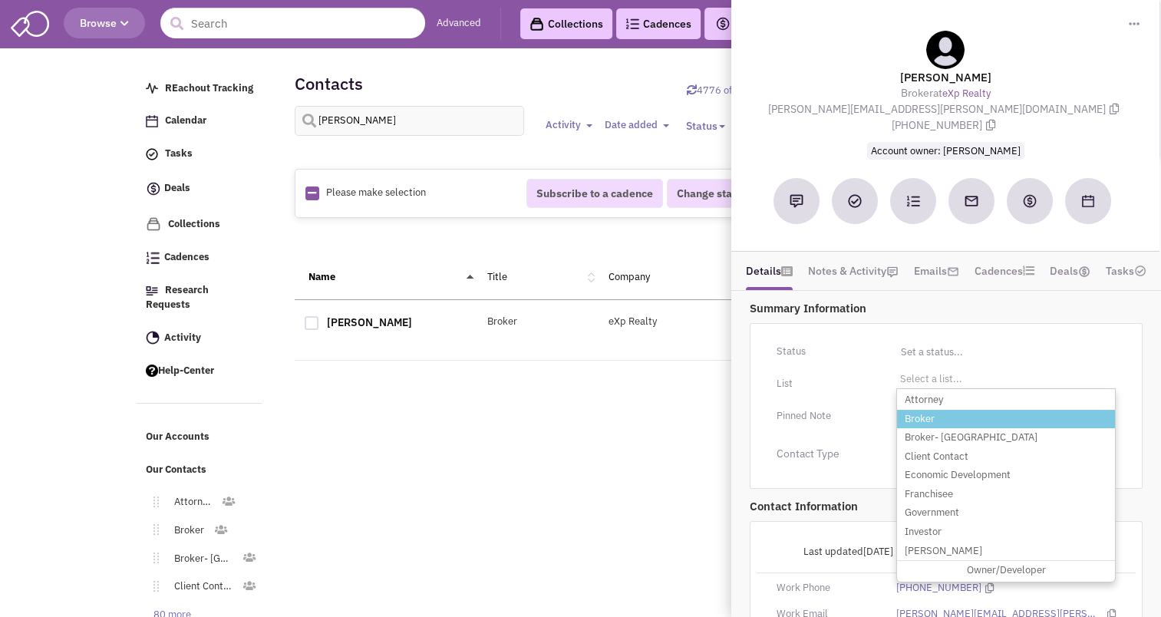
click at [917, 410] on li "Broker" at bounding box center [1006, 419] width 218 height 19
click at [0, 0] on select "Select a list..." at bounding box center [0, 0] width 0 height 0
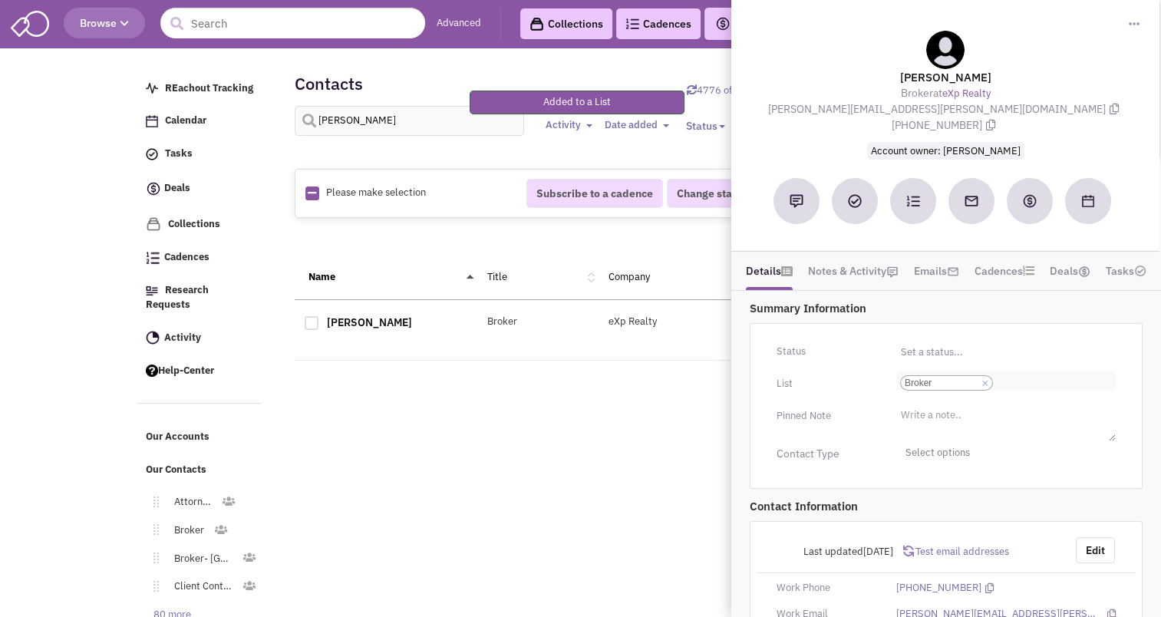
click at [996, 375] on input "Select a list... Broker Select a list... × Broker" at bounding box center [1013, 382] width 34 height 15
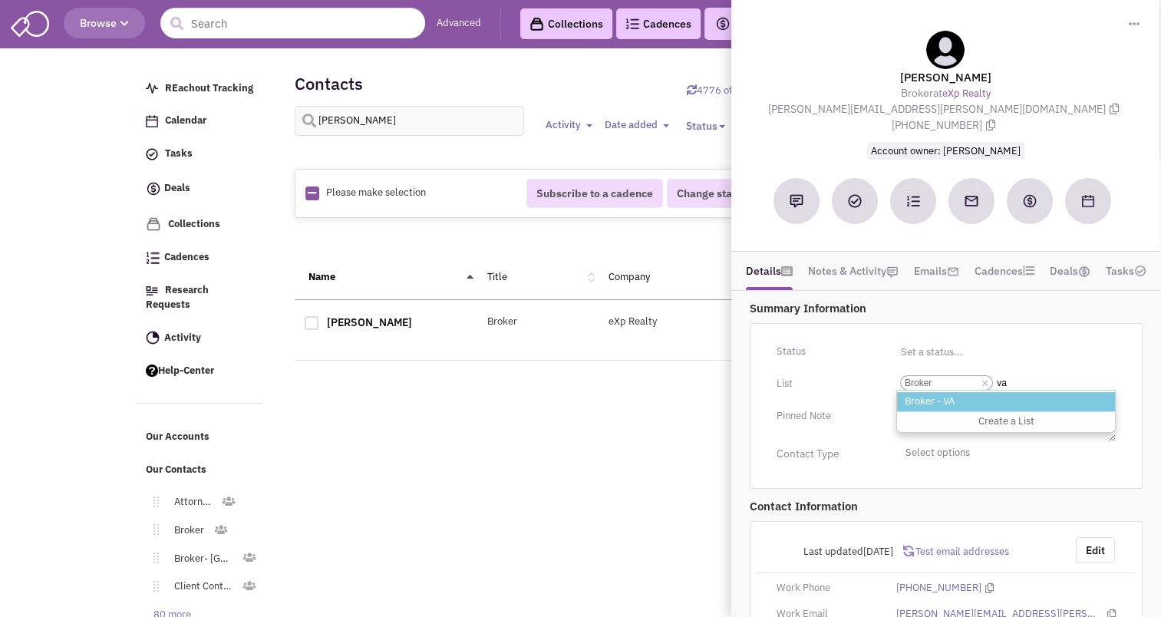
type input "va"
click at [926, 392] on li "Broker - VA" at bounding box center [1006, 401] width 218 height 19
click at [0, 0] on select "Select a list... Broker" at bounding box center [0, 0] width 0 height 0
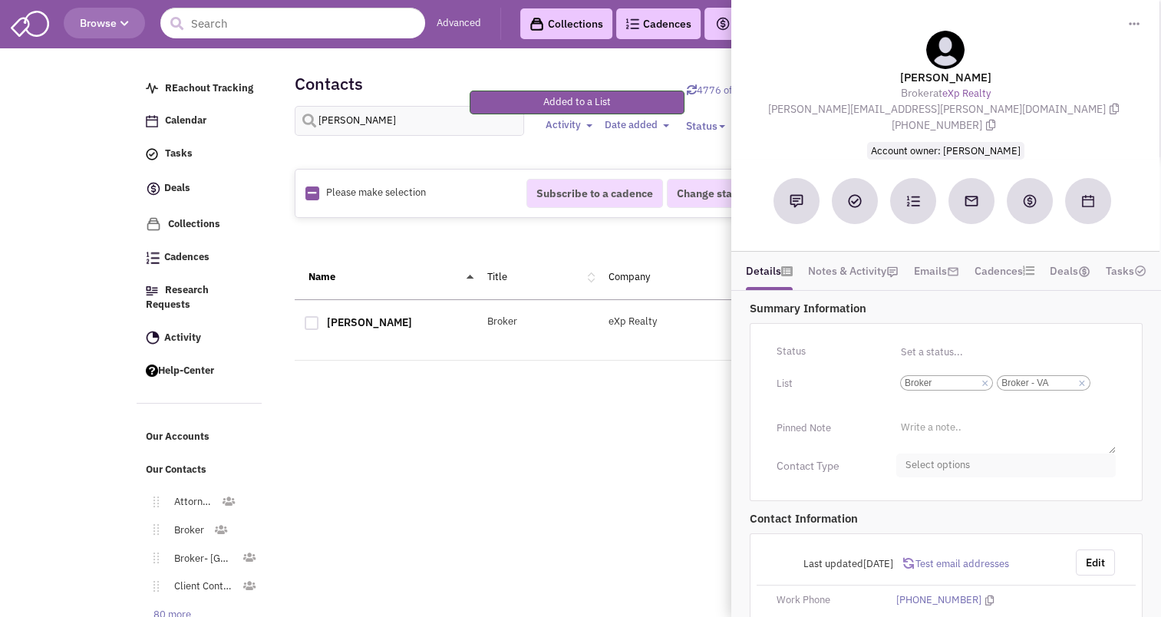
click at [925, 453] on span "Select options" at bounding box center [1005, 465] width 219 height 24
click at [915, 519] on div at bounding box center [911, 526] width 14 height 14
checkbox input "true"
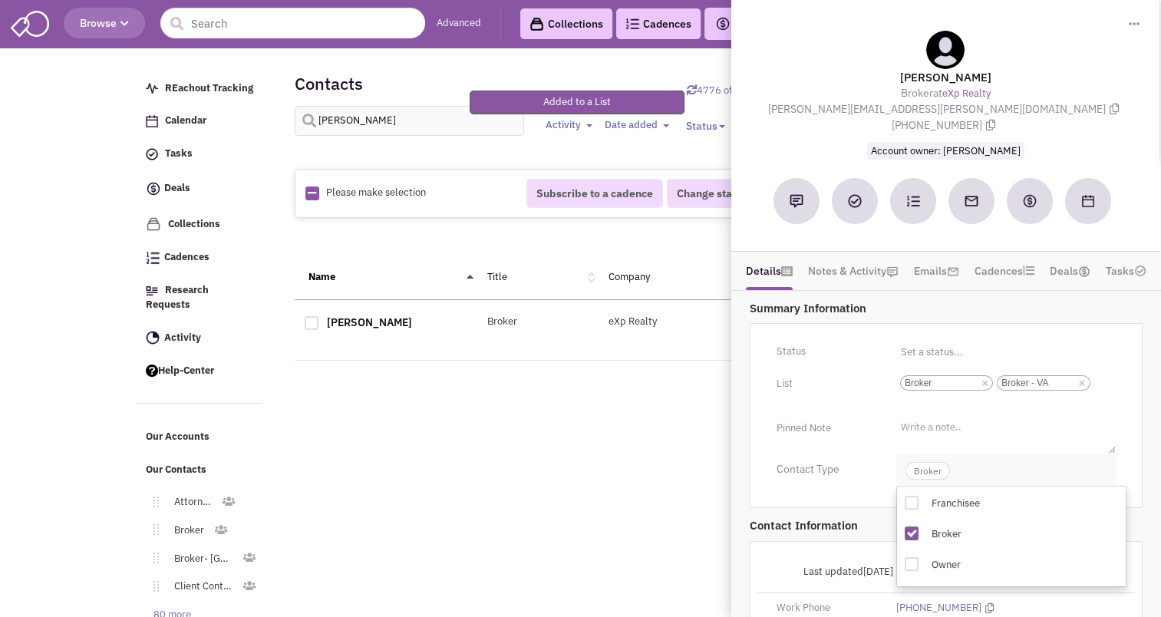
click at [920, 462] on span "Broker" at bounding box center [927, 471] width 44 height 18
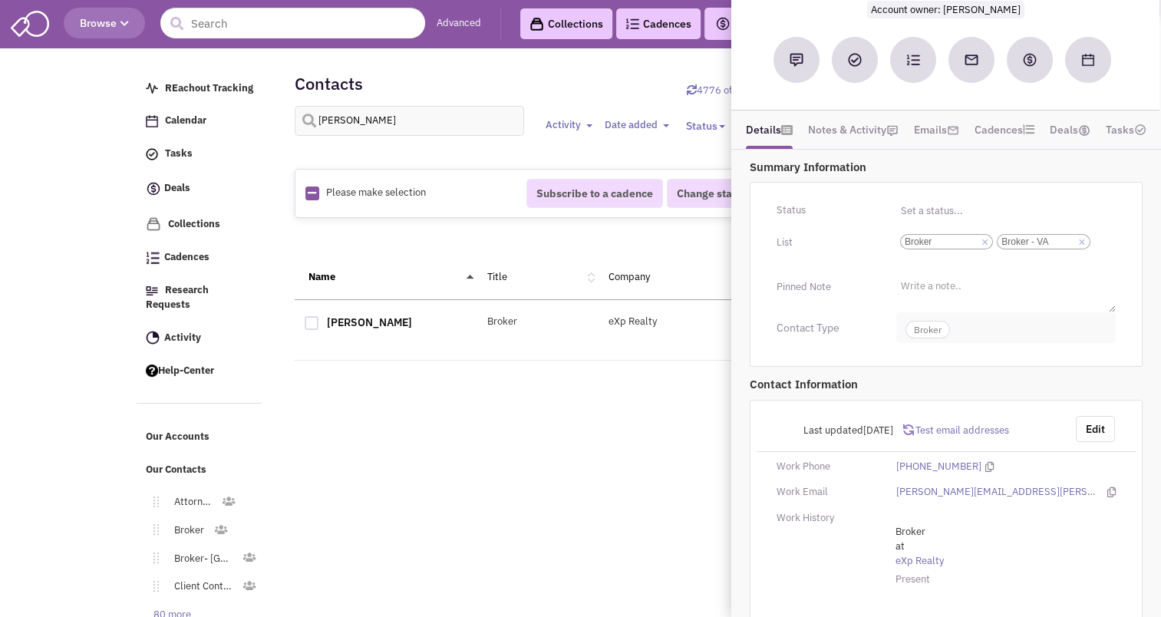
scroll to position [67, 0]
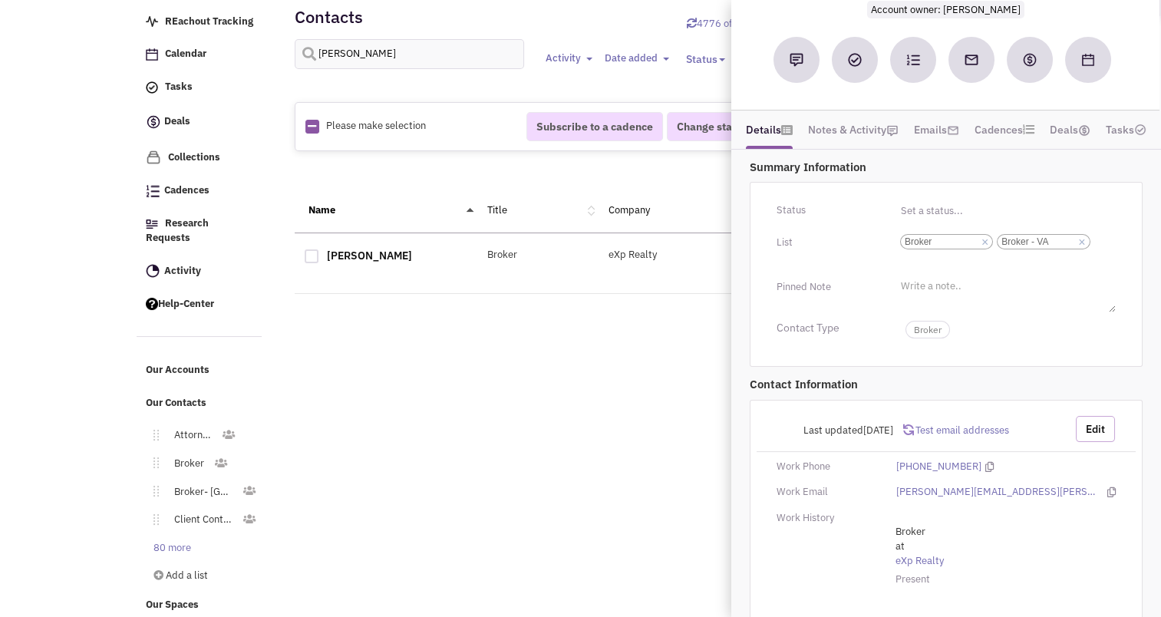
click at [1088, 416] on button "Edit" at bounding box center [1094, 429] width 39 height 26
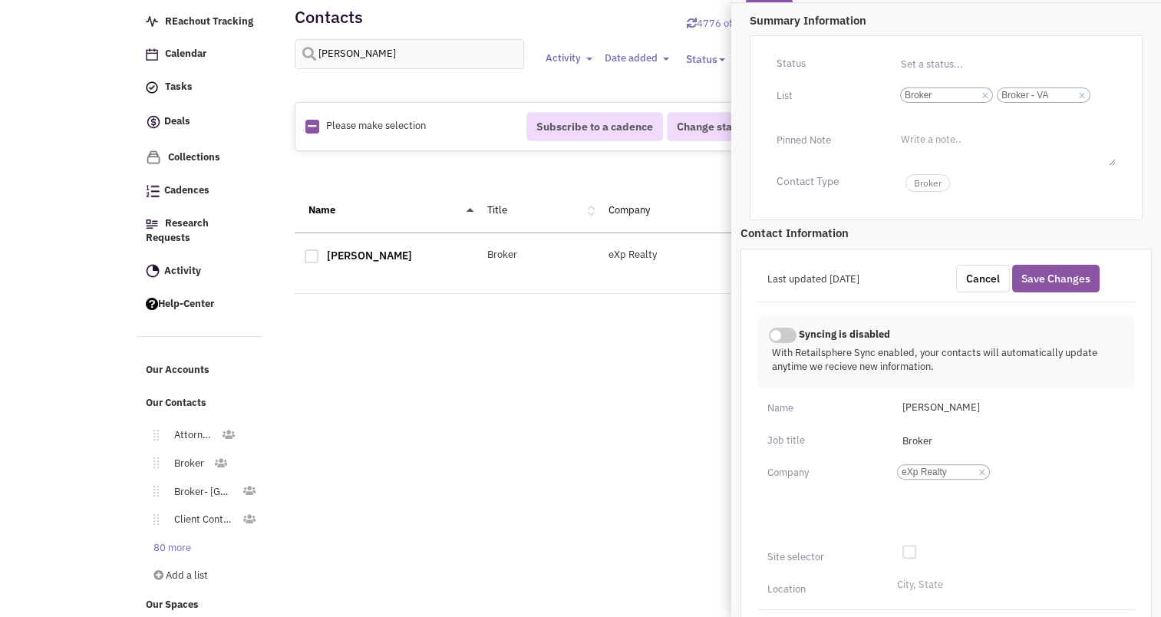
scroll to position [286, 0]
click at [1070, 266] on button "Save Changes" at bounding box center [1055, 280] width 87 height 28
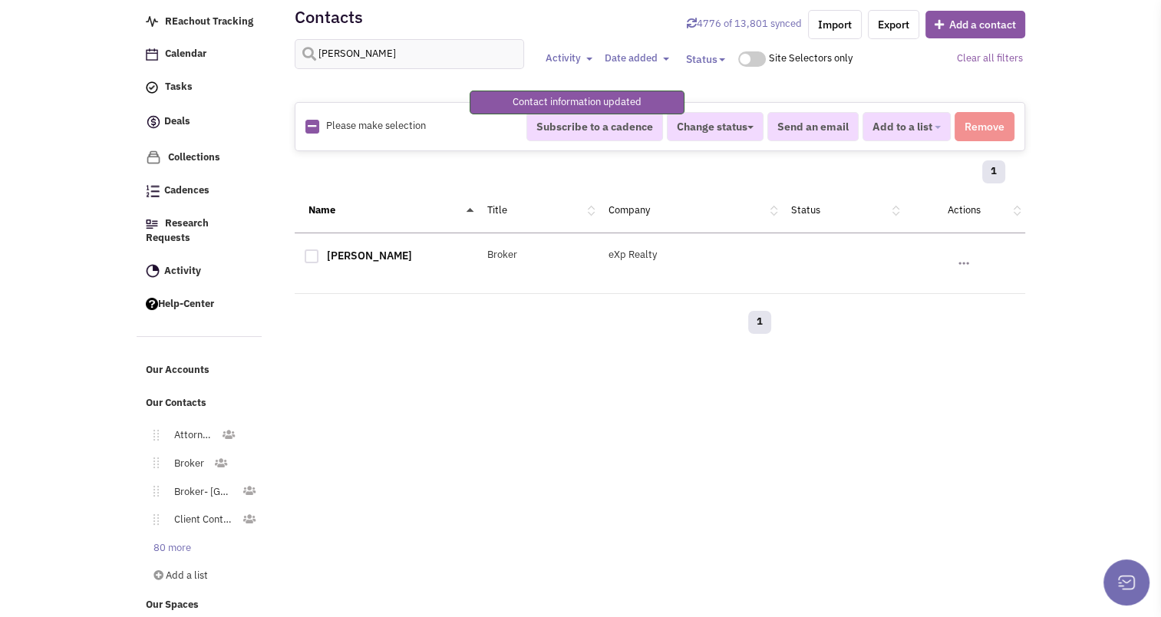
scroll to position [130, 0]
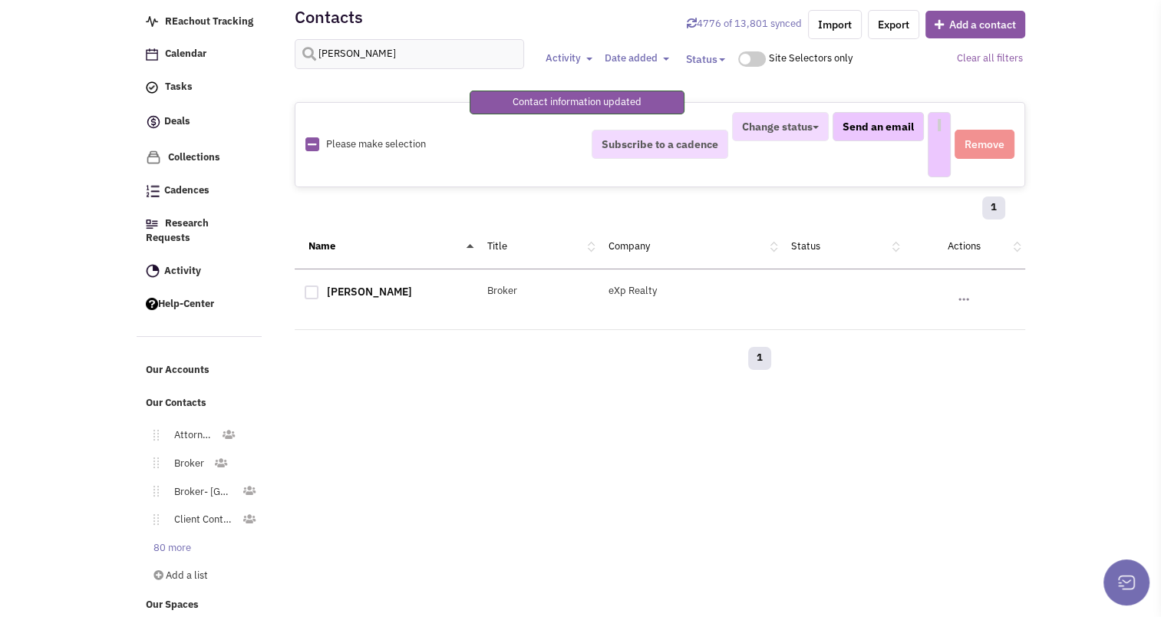
select select
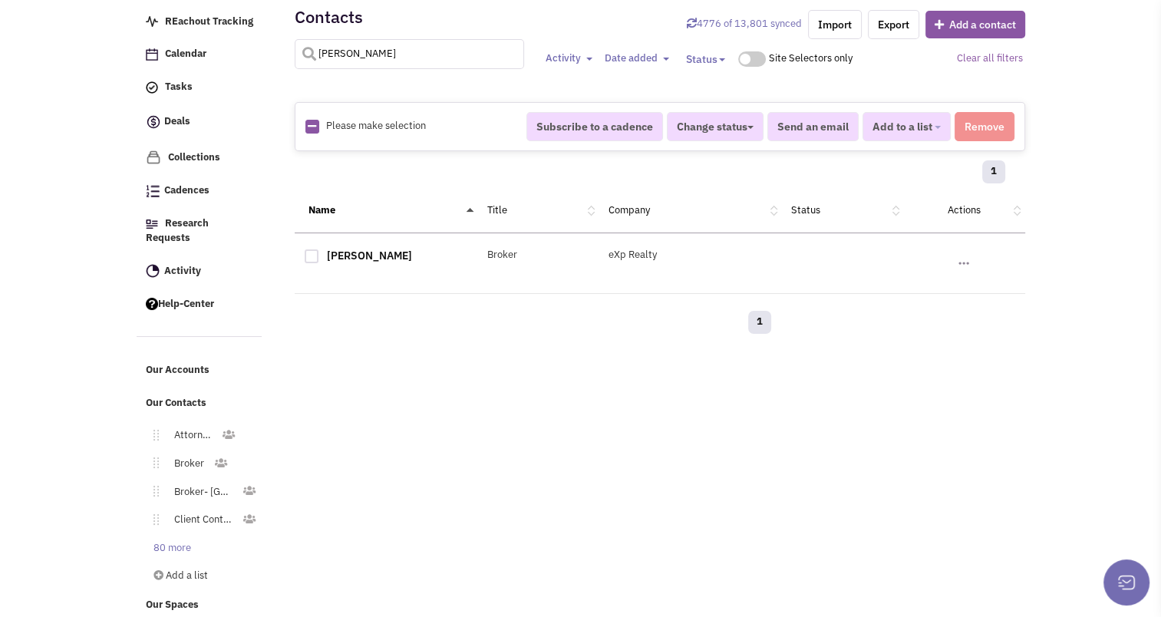
click at [430, 41] on input "[PERSON_NAME]" at bounding box center [410, 54] width 230 height 30
